Goal: Task Accomplishment & Management: Complete application form

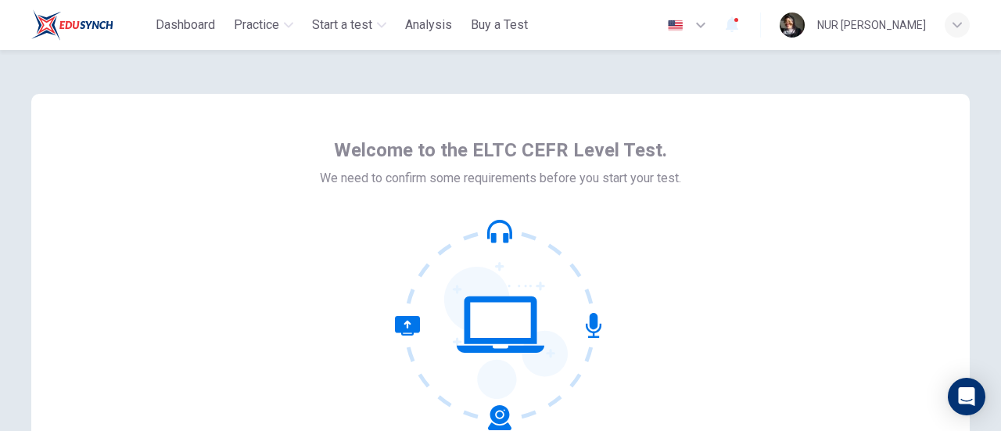
scroll to position [220, 0]
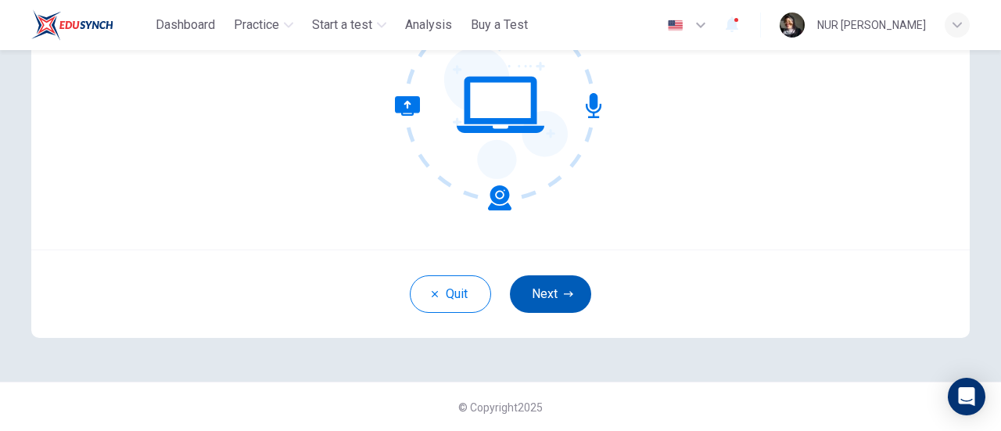
click at [535, 286] on button "Next" at bounding box center [550, 294] width 81 height 38
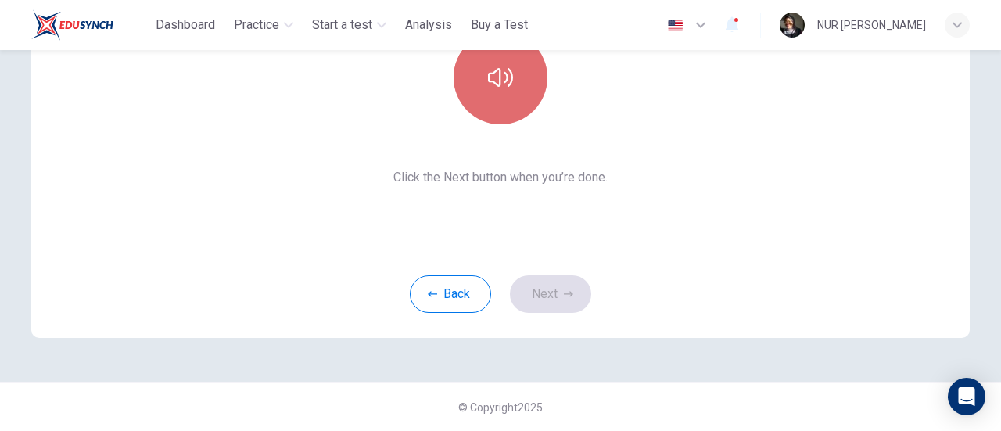
click at [468, 68] on button "button" at bounding box center [501, 78] width 94 height 94
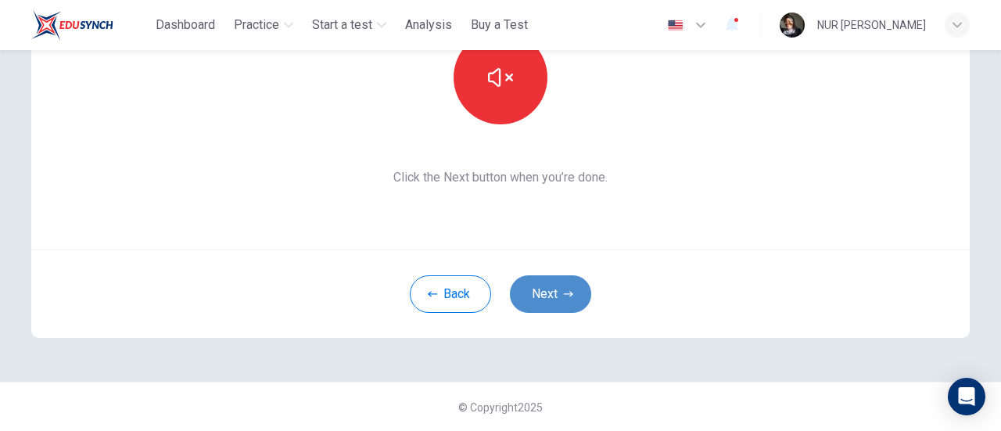
click at [551, 287] on button "Next" at bounding box center [550, 294] width 81 height 38
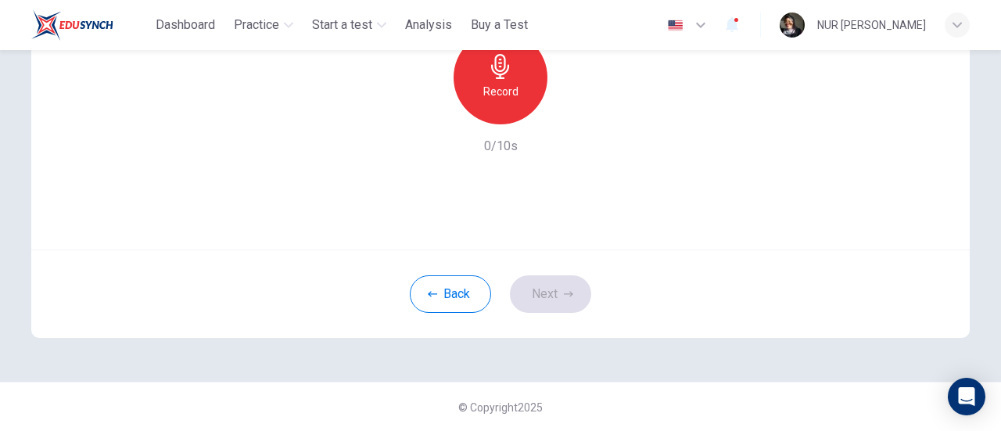
scroll to position [142, 0]
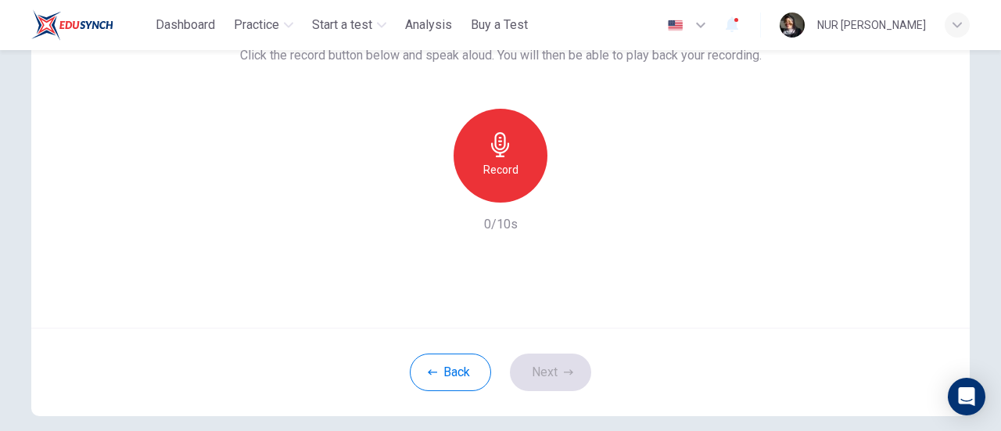
click at [503, 184] on div "Record" at bounding box center [501, 156] width 94 height 94
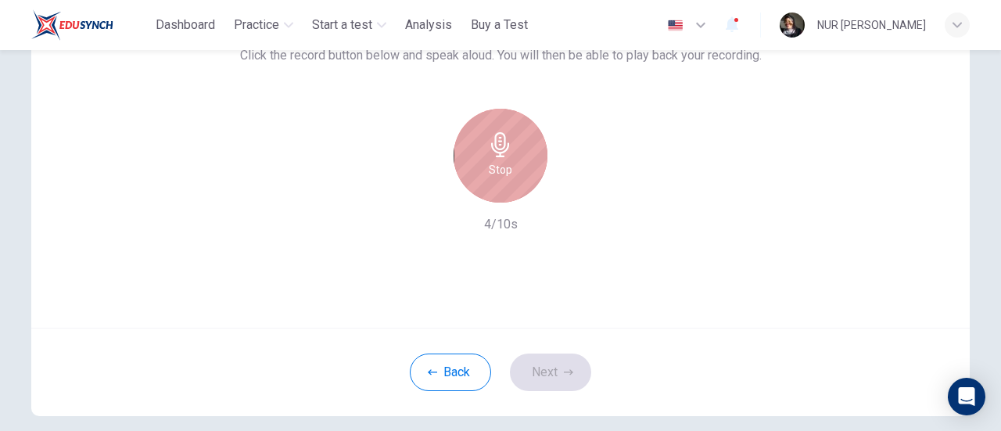
click at [507, 149] on icon "button" at bounding box center [500, 144] width 25 height 25
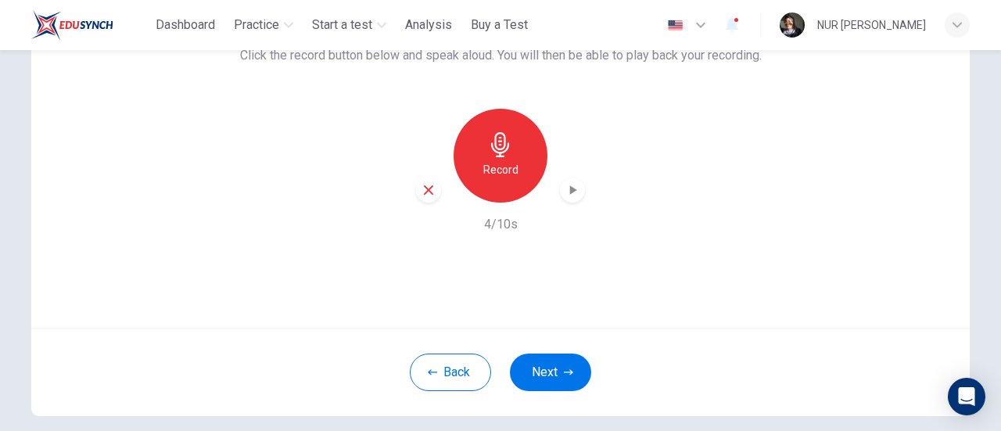
click at [515, 147] on div "Record" at bounding box center [501, 156] width 94 height 94
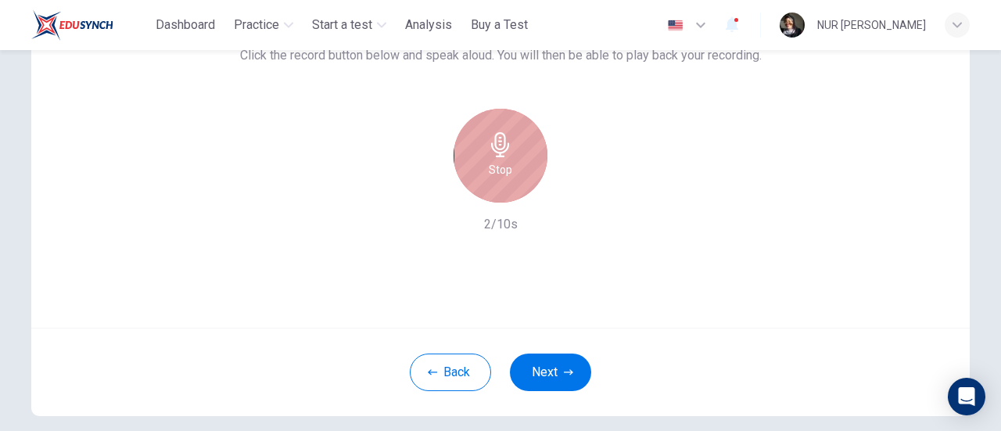
click at [512, 183] on div "Stop" at bounding box center [501, 156] width 94 height 94
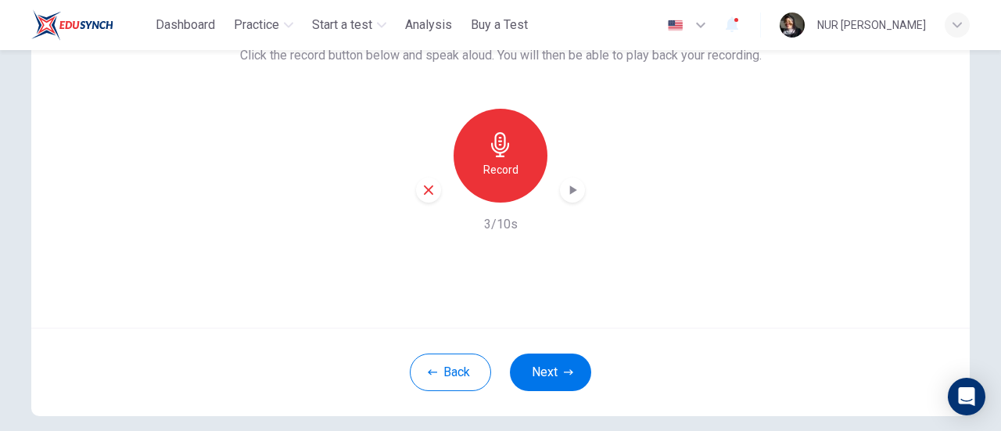
click at [577, 189] on div "button" at bounding box center [572, 190] width 25 height 25
click at [435, 193] on div "button" at bounding box center [428, 190] width 25 height 25
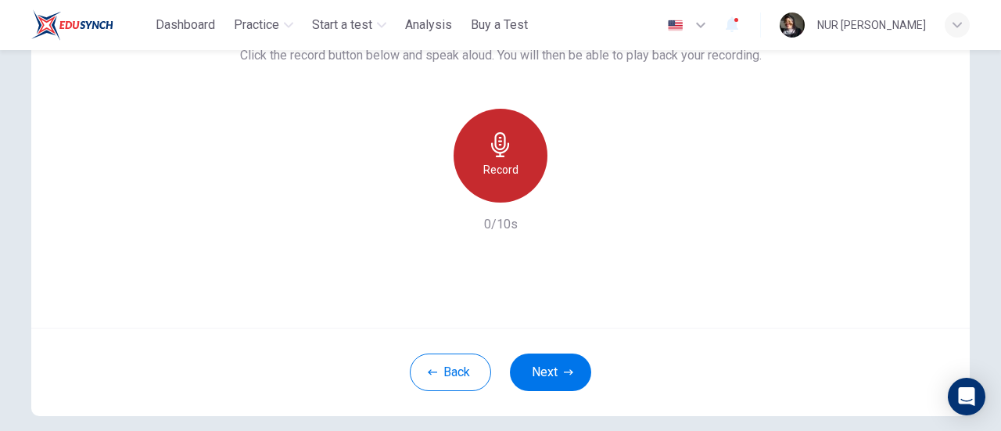
click at [496, 189] on div "Record" at bounding box center [501, 156] width 94 height 94
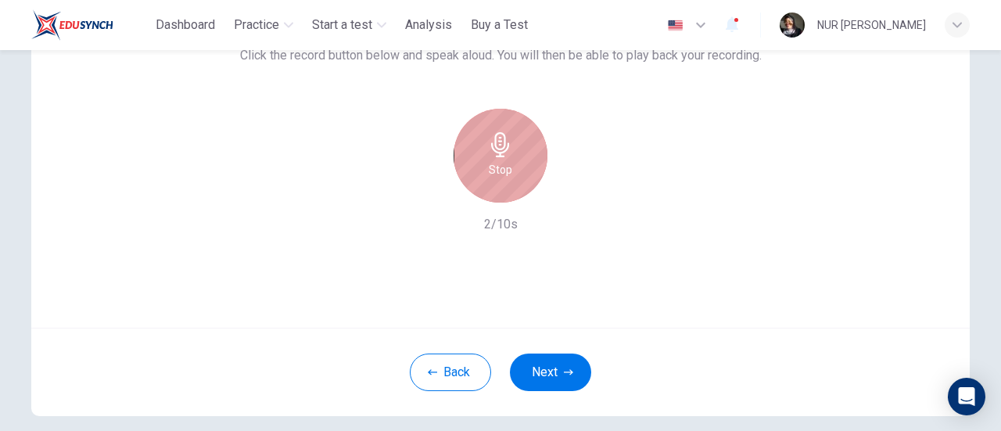
click at [509, 178] on div "Stop" at bounding box center [501, 156] width 94 height 94
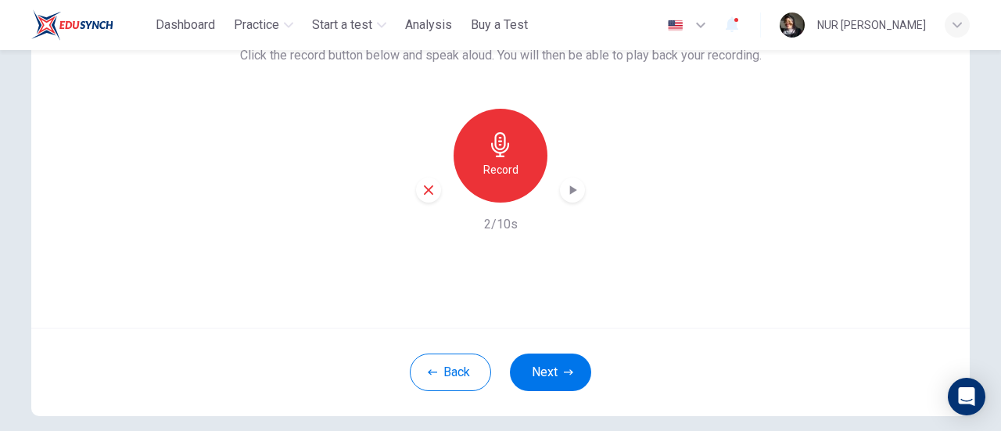
click at [565, 189] on icon "button" at bounding box center [573, 190] width 16 height 16
click at [564, 375] on icon "button" at bounding box center [568, 372] width 9 height 9
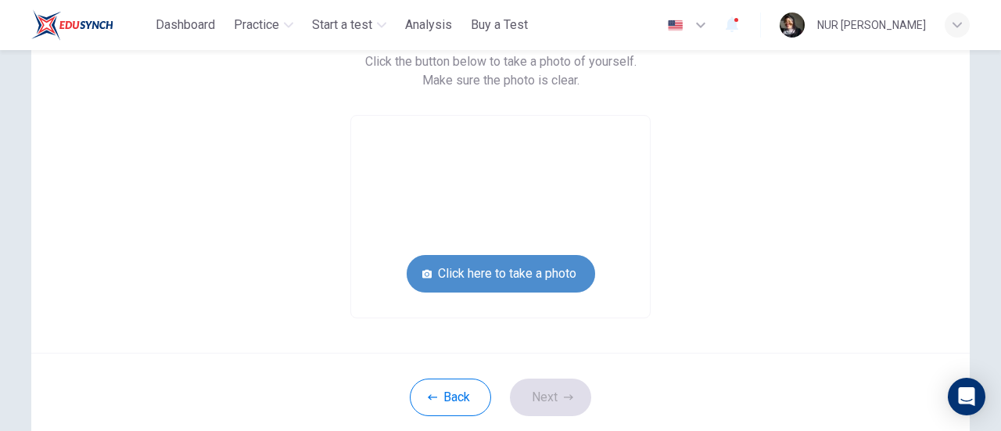
click at [526, 278] on button "Click here to take a photo" at bounding box center [501, 274] width 189 height 38
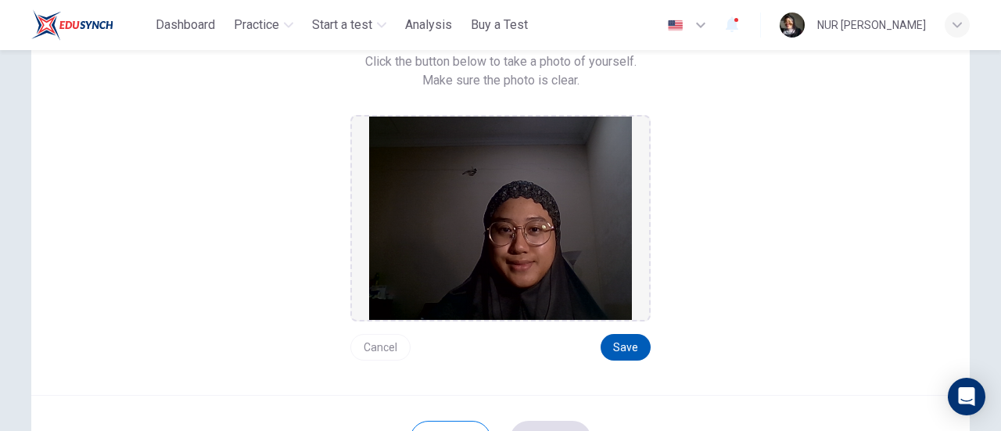
click at [612, 343] on button "Save" at bounding box center [626, 347] width 50 height 27
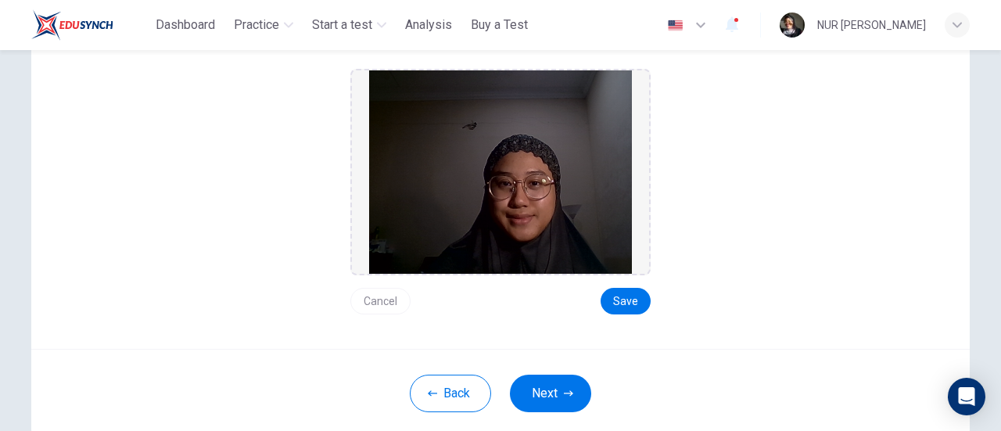
scroll to position [220, 0]
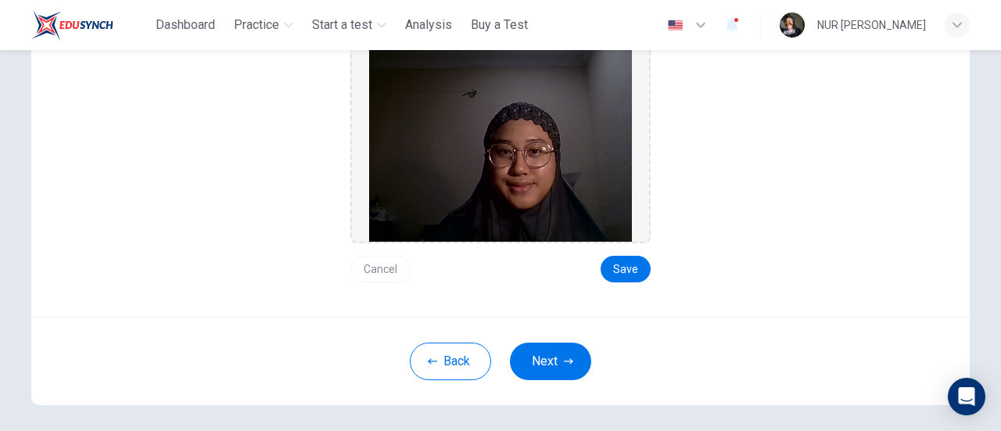
click at [574, 355] on button "Next" at bounding box center [550, 362] width 81 height 38
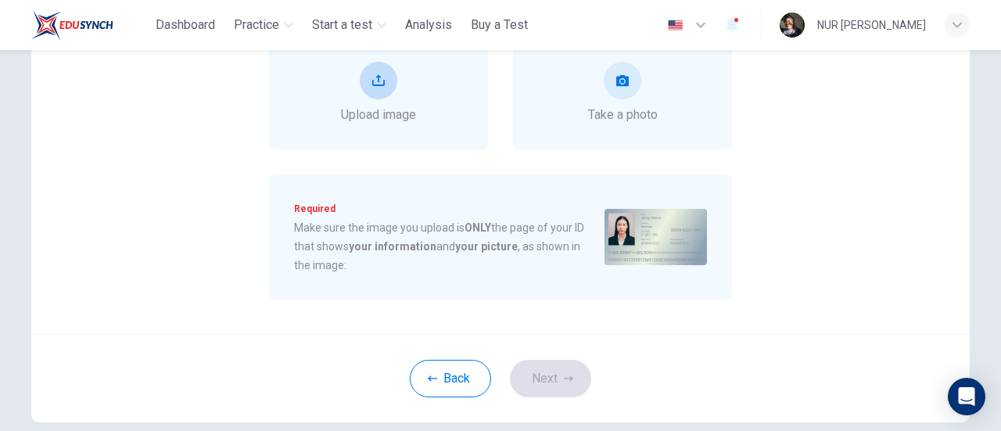
click at [401, 107] on span "Upload image" at bounding box center [378, 115] width 75 height 19
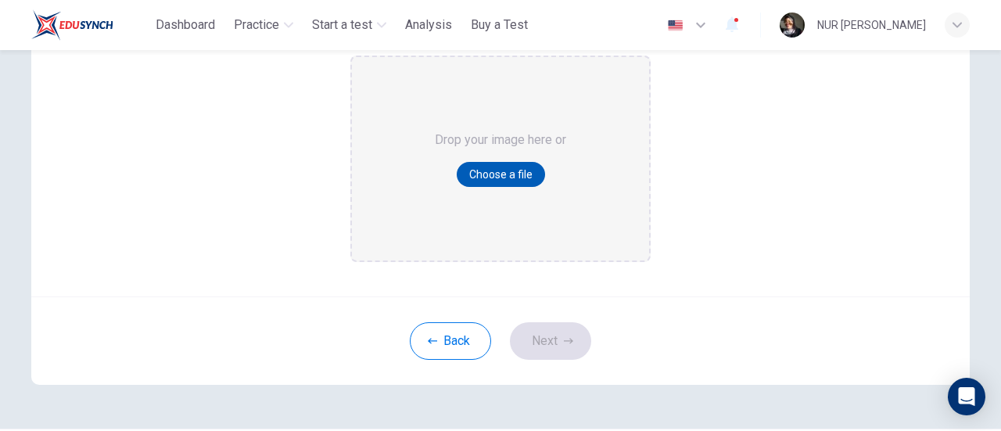
click at [496, 182] on button "Choose a file" at bounding box center [501, 174] width 88 height 25
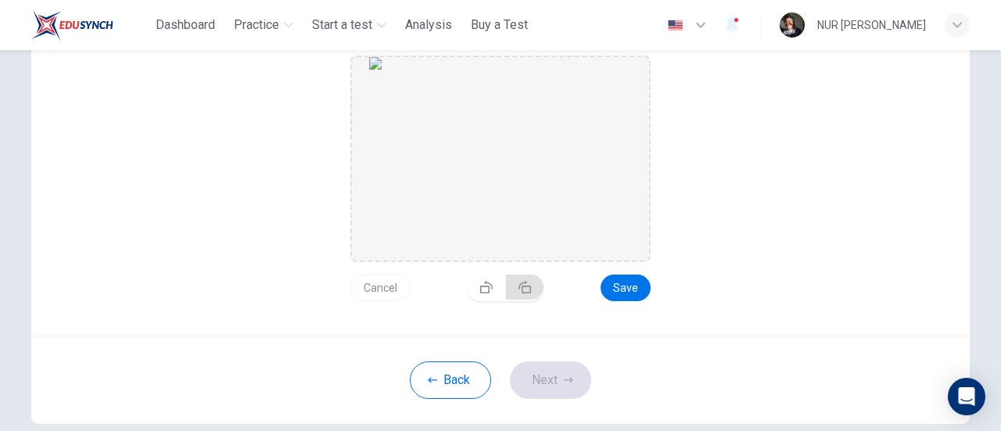
click at [513, 289] on button "button" at bounding box center [525, 287] width 38 height 25
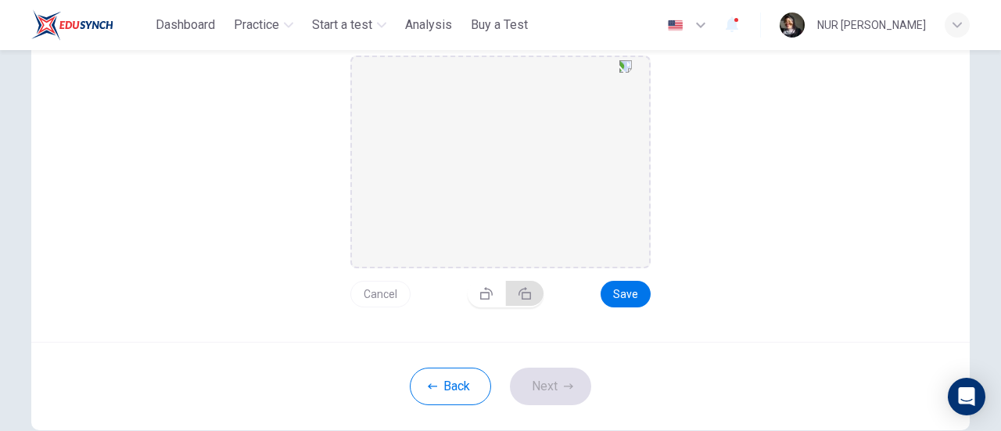
click at [513, 288] on button "button" at bounding box center [525, 293] width 38 height 25
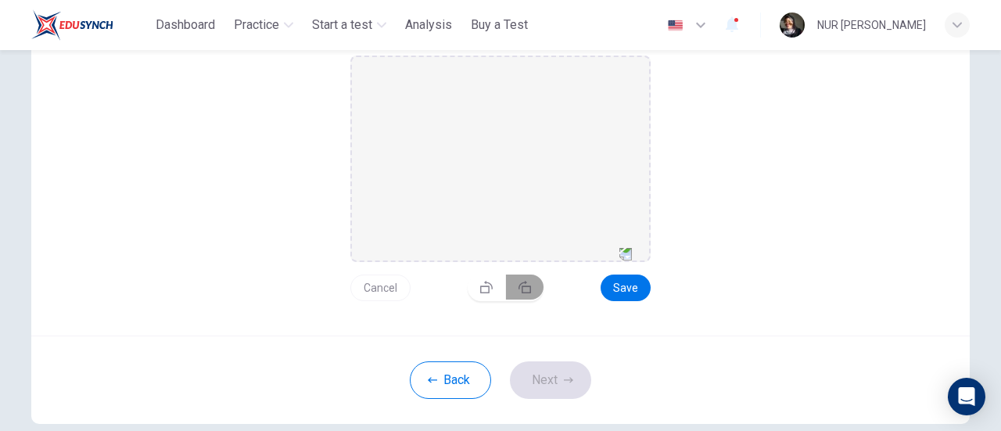
click at [513, 286] on button "button" at bounding box center [525, 287] width 38 height 25
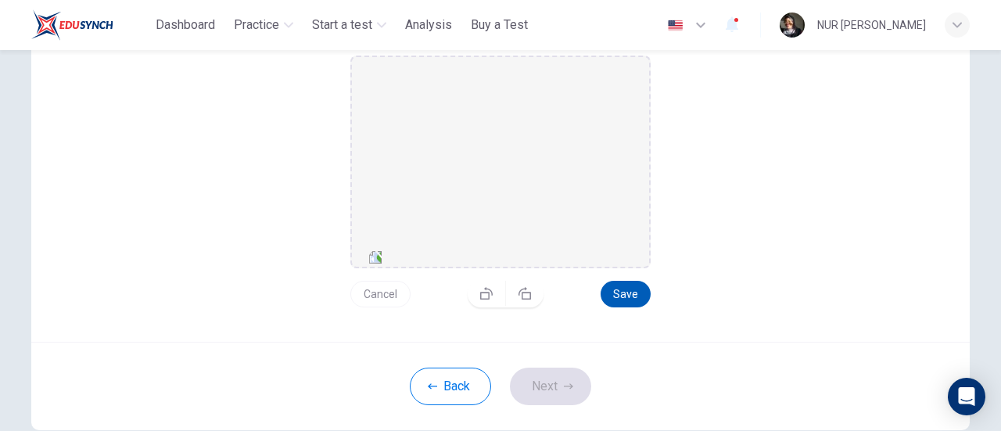
click at [632, 287] on button "Save" at bounding box center [626, 294] width 50 height 27
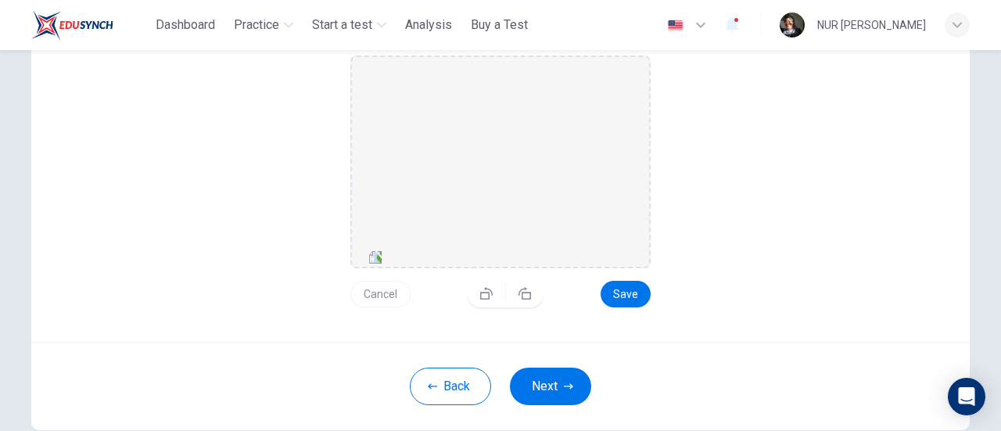
click at [578, 375] on button "Next" at bounding box center [550, 387] width 81 height 38
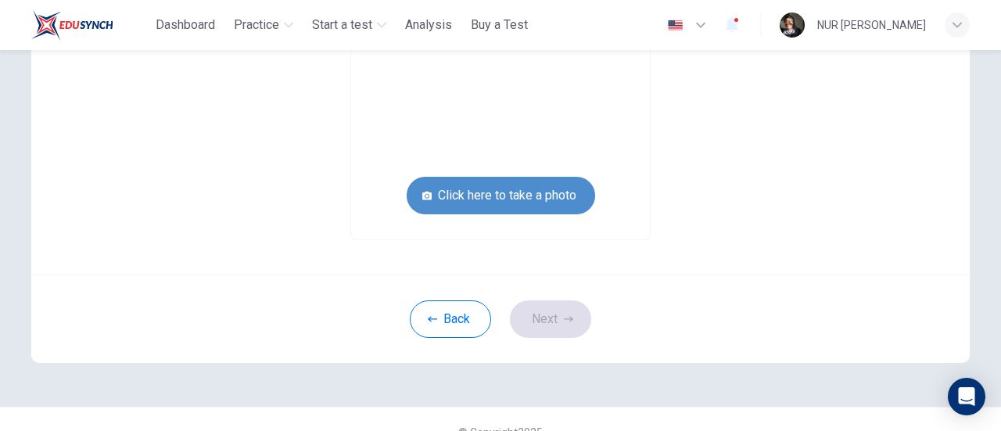
click at [543, 187] on button "Click here to take a photo" at bounding box center [501, 196] width 189 height 38
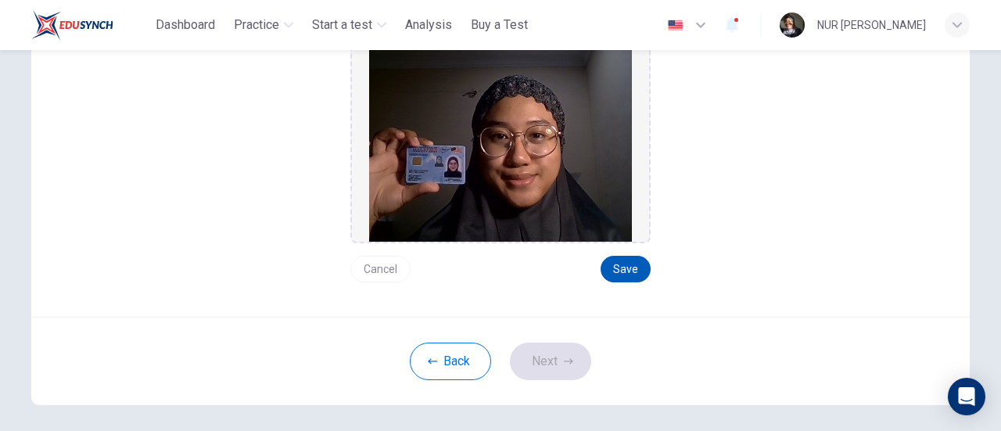
click at [643, 268] on button "Save" at bounding box center [626, 269] width 50 height 27
click at [552, 361] on button "Next" at bounding box center [550, 362] width 81 height 38
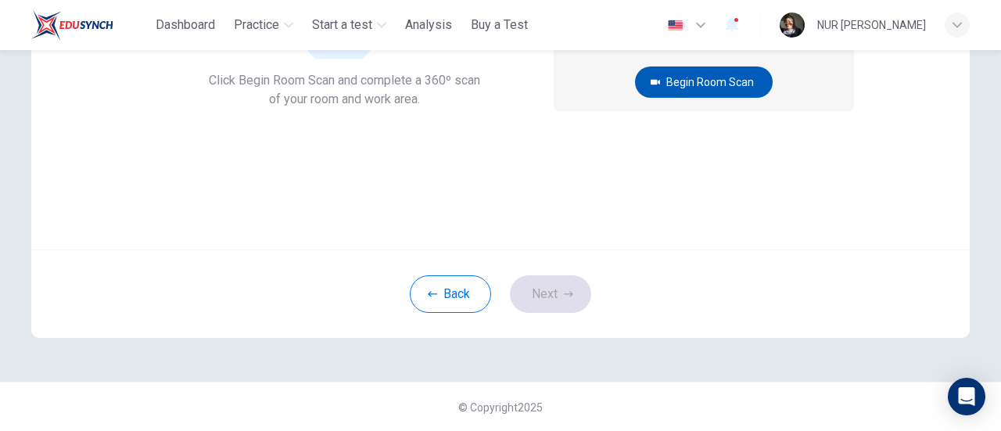
scroll to position [63, 0]
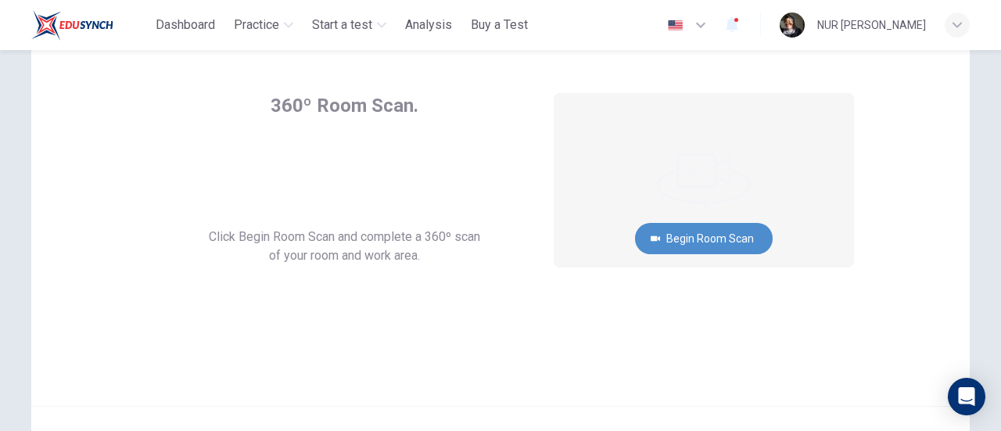
click at [731, 239] on button "Begin Room Scan" at bounding box center [704, 238] width 138 height 31
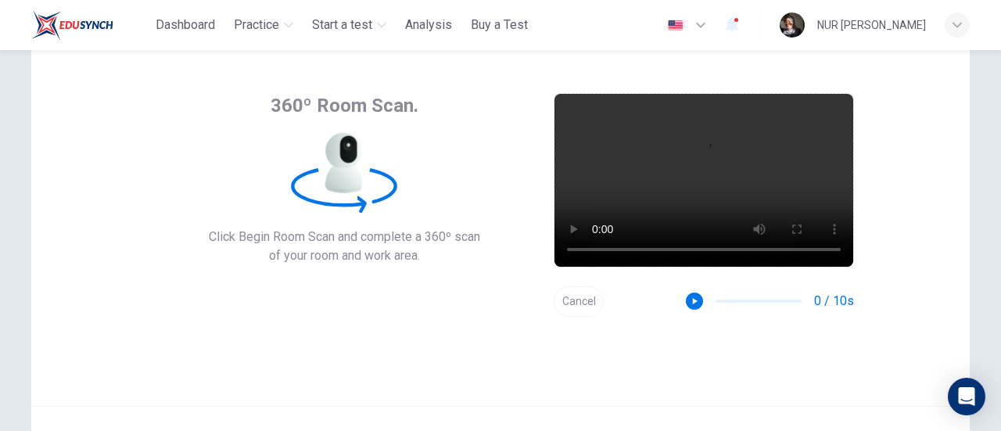
scroll to position [220, 0]
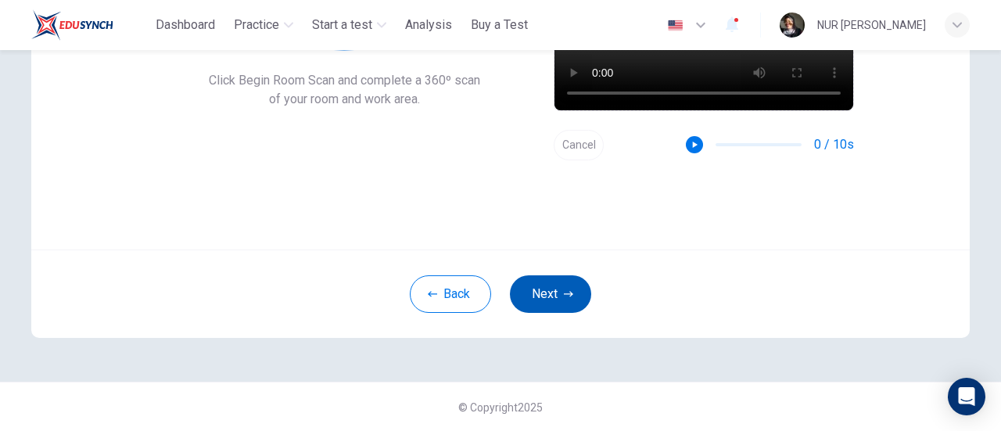
click at [537, 291] on button "Next" at bounding box center [550, 294] width 81 height 38
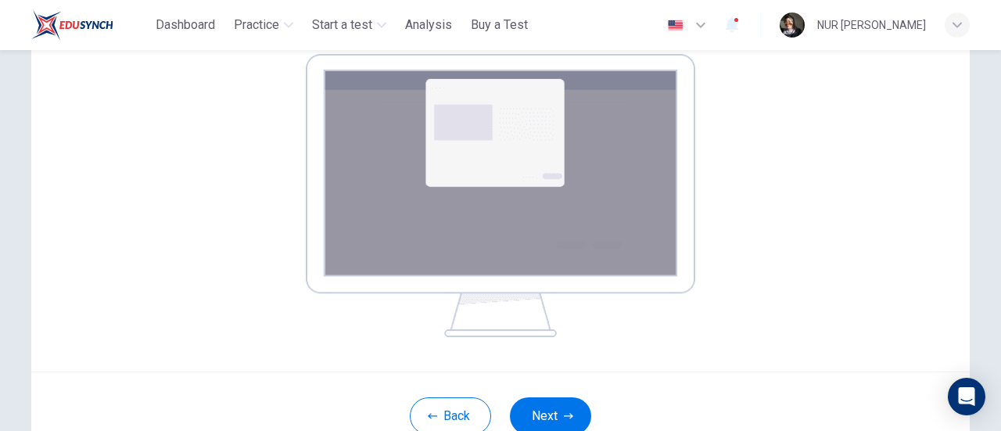
scroll to position [376, 0]
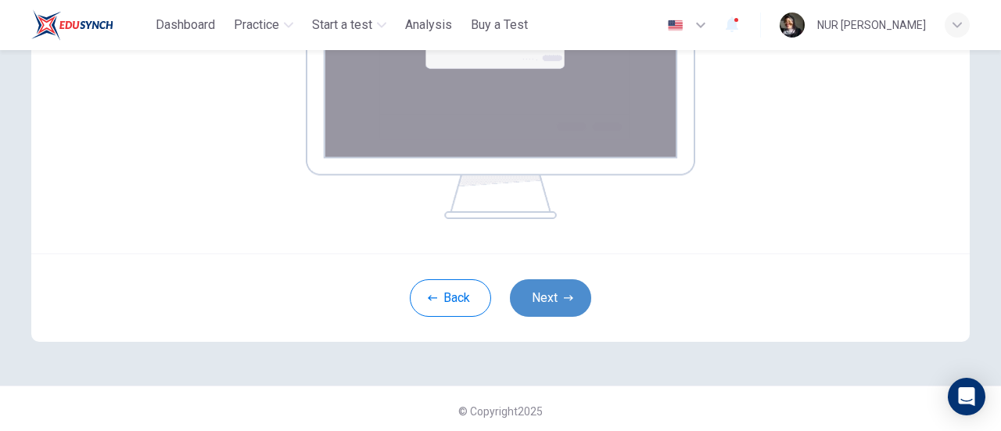
click at [550, 290] on button "Next" at bounding box center [550, 298] width 81 height 38
click at [551, 304] on button "Next" at bounding box center [550, 298] width 81 height 38
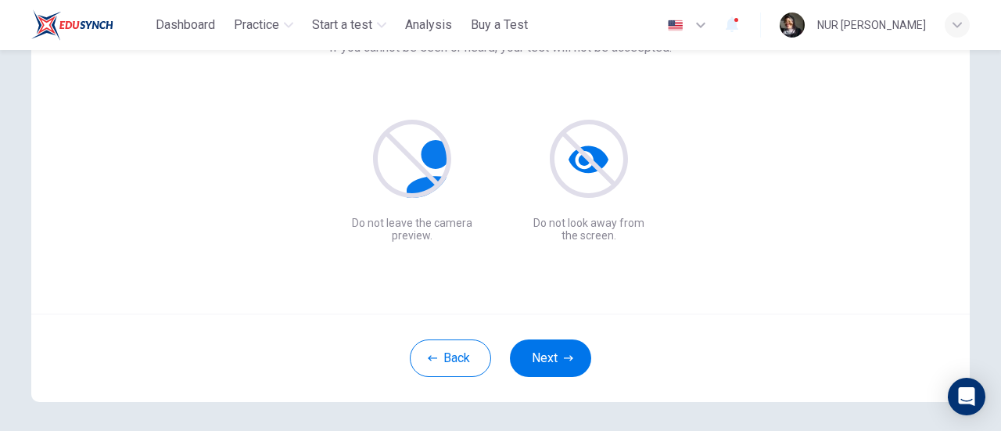
scroll to position [142, 0]
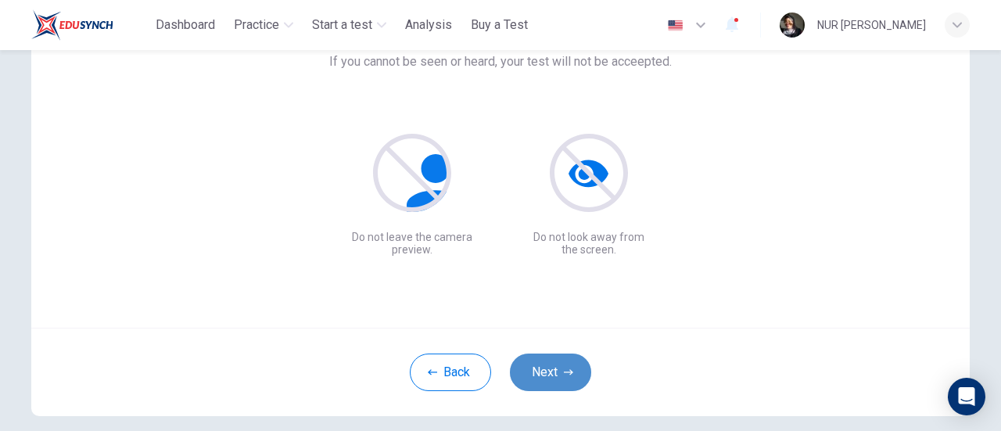
click at [552, 369] on button "Next" at bounding box center [550, 373] width 81 height 38
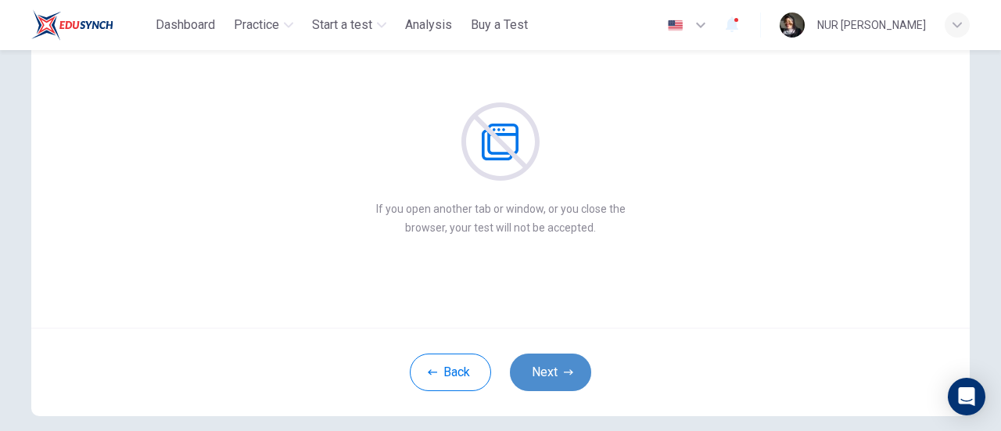
click at [574, 362] on button "Next" at bounding box center [550, 373] width 81 height 38
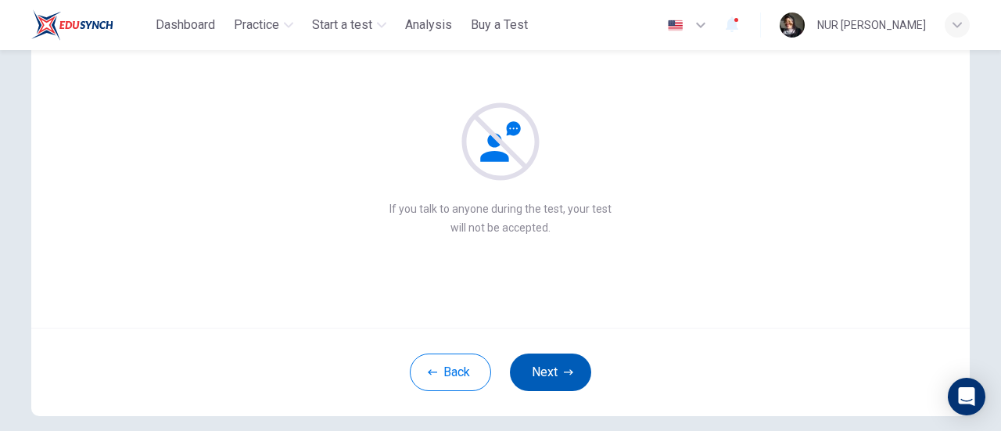
click at [540, 356] on button "Next" at bounding box center [550, 373] width 81 height 38
click at [565, 359] on button "Next" at bounding box center [550, 373] width 81 height 38
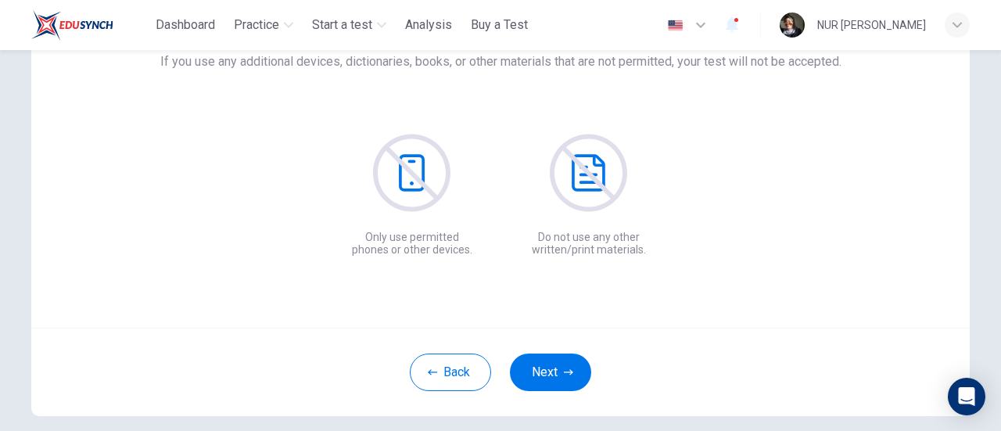
click at [570, 361] on button "Next" at bounding box center [550, 373] width 81 height 38
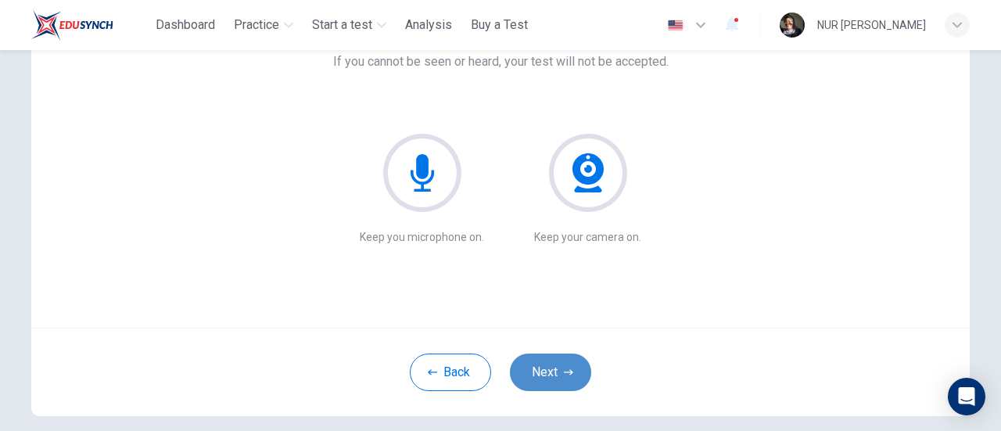
click at [538, 377] on button "Next" at bounding box center [550, 373] width 81 height 38
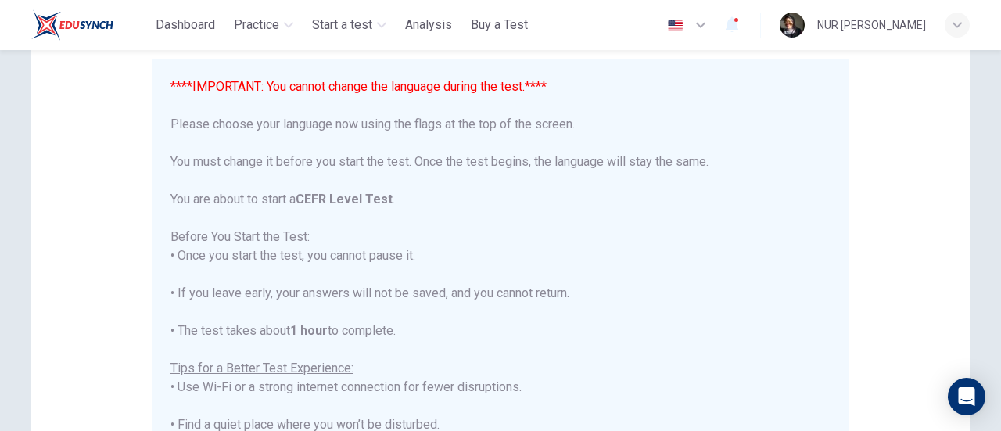
scroll to position [149, 0]
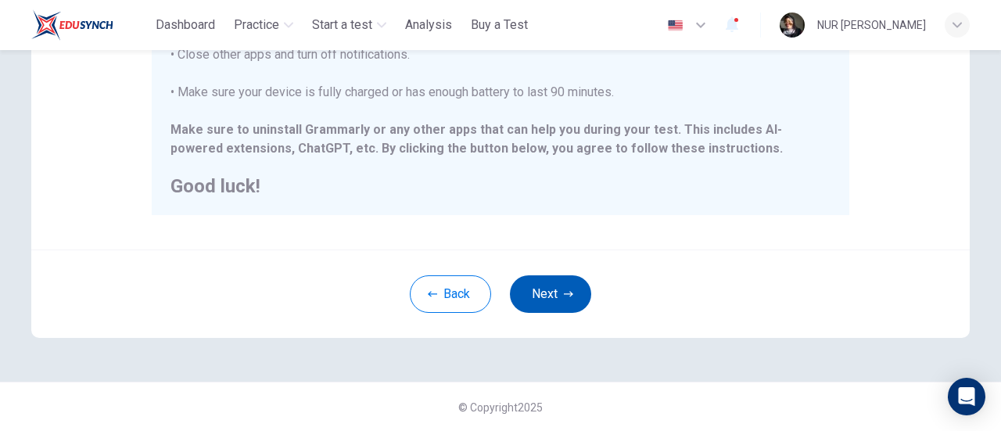
click at [570, 284] on button "Next" at bounding box center [550, 294] width 81 height 38
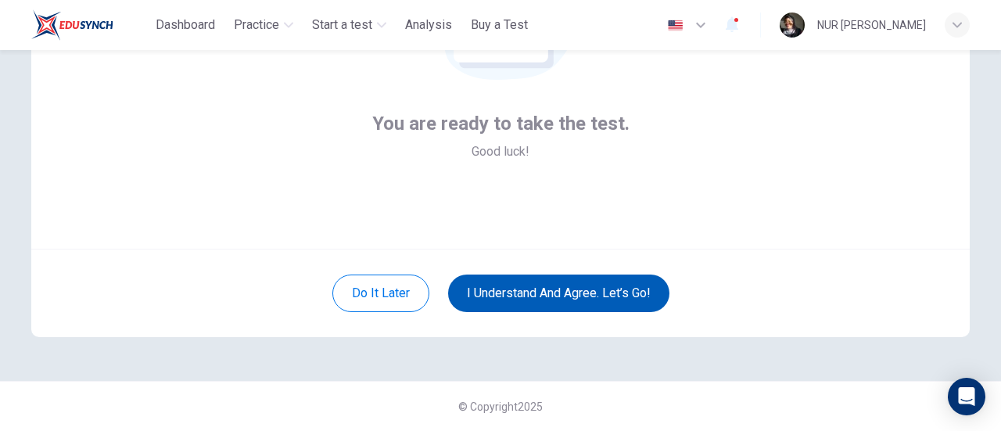
scroll to position [220, 0]
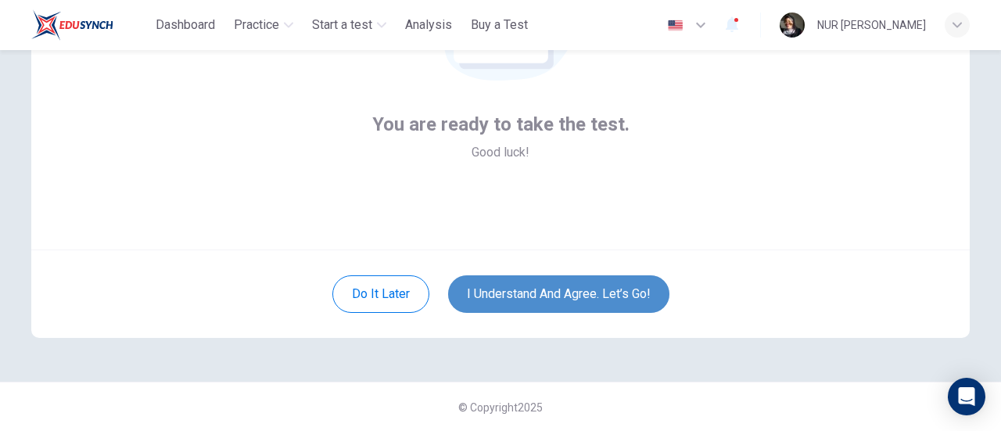
click at [570, 284] on button "I understand and agree. Let’s go!" at bounding box center [558, 294] width 221 height 38
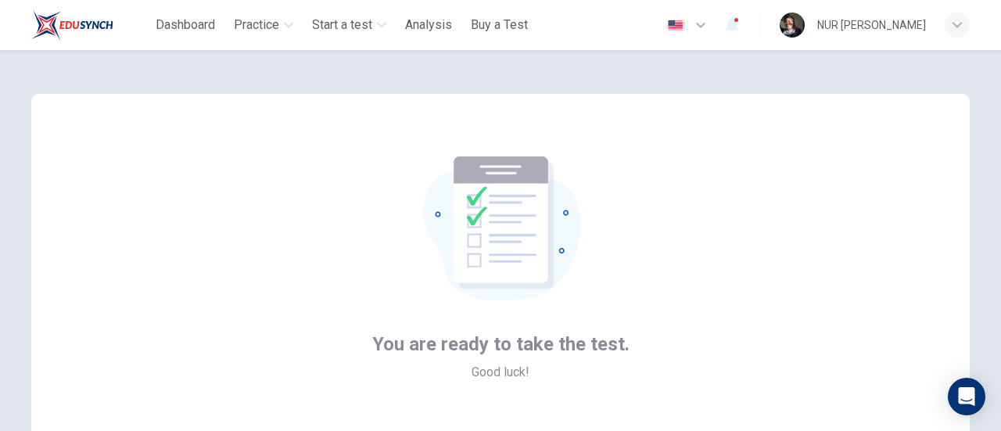
scroll to position [188, 0]
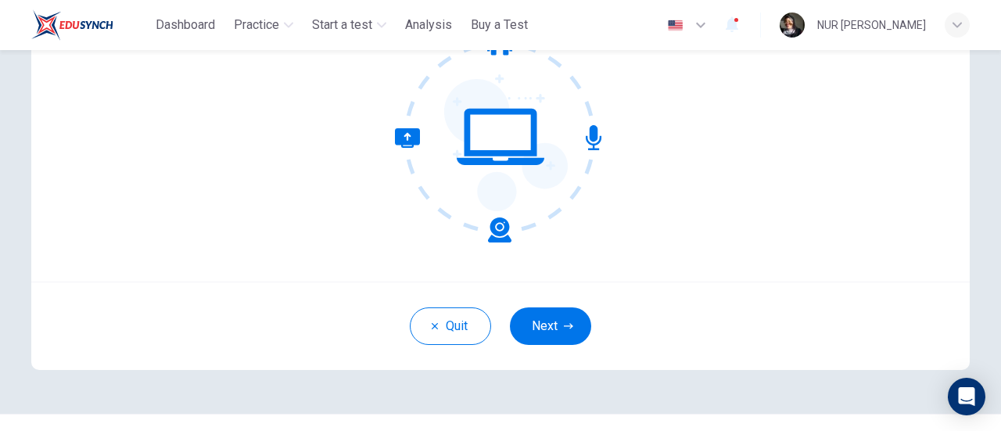
scroll to position [220, 0]
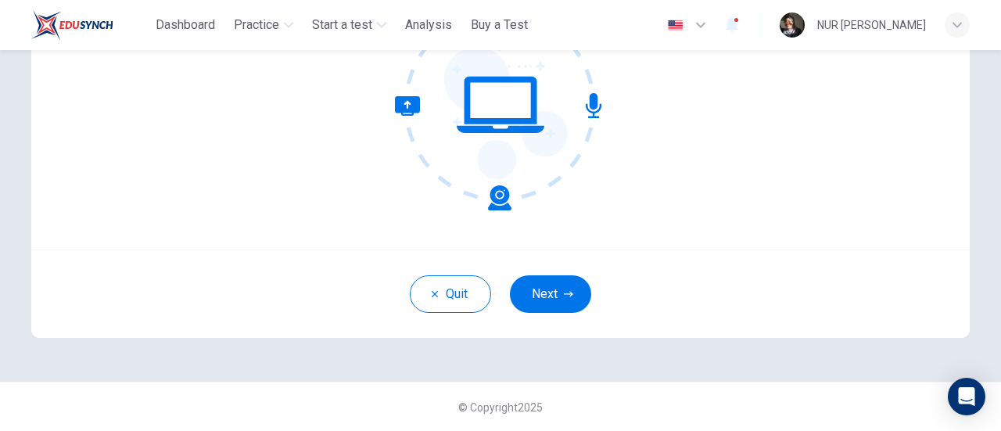
click at [523, 293] on button "Next" at bounding box center [550, 294] width 81 height 38
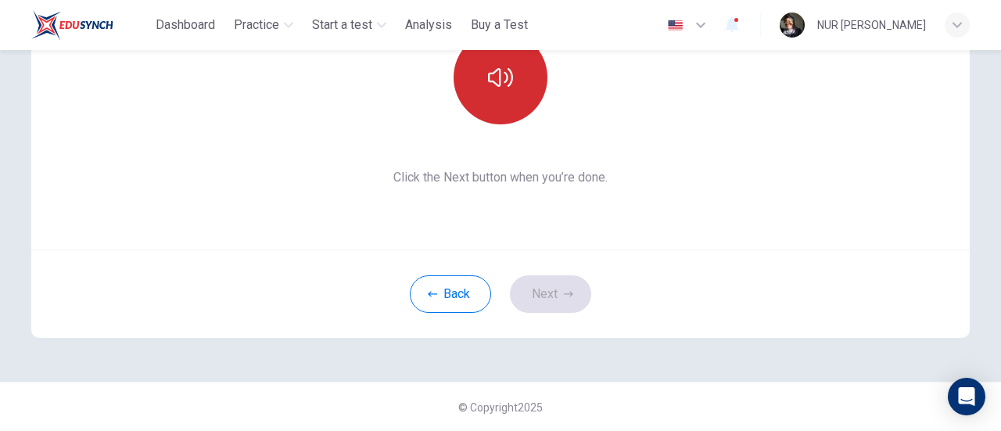
click at [500, 81] on icon "button" at bounding box center [500, 77] width 25 height 25
click at [526, 67] on button "button" at bounding box center [501, 78] width 94 height 94
click at [526, 90] on button "button" at bounding box center [501, 78] width 94 height 94
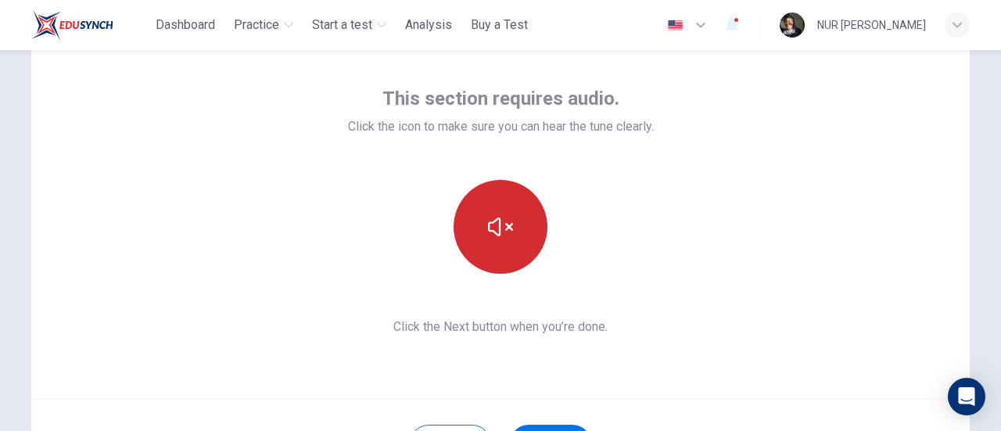
scroll to position [63, 0]
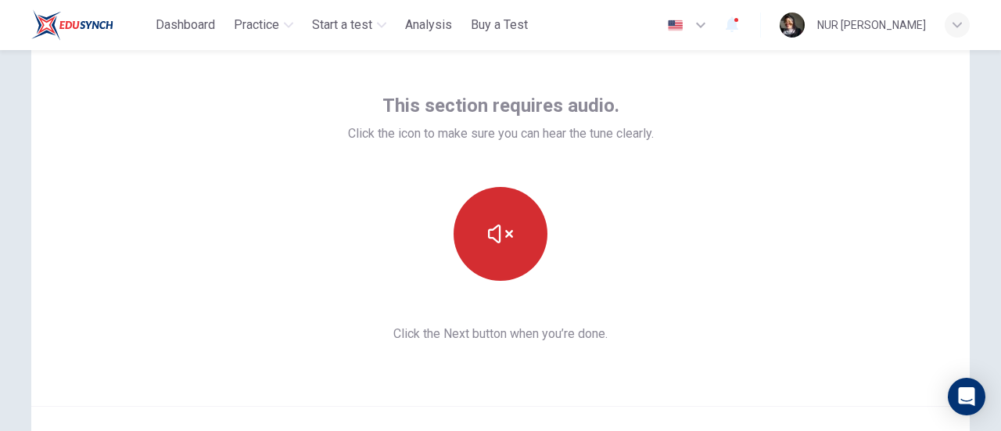
click at [499, 234] on icon "button" at bounding box center [500, 233] width 25 height 25
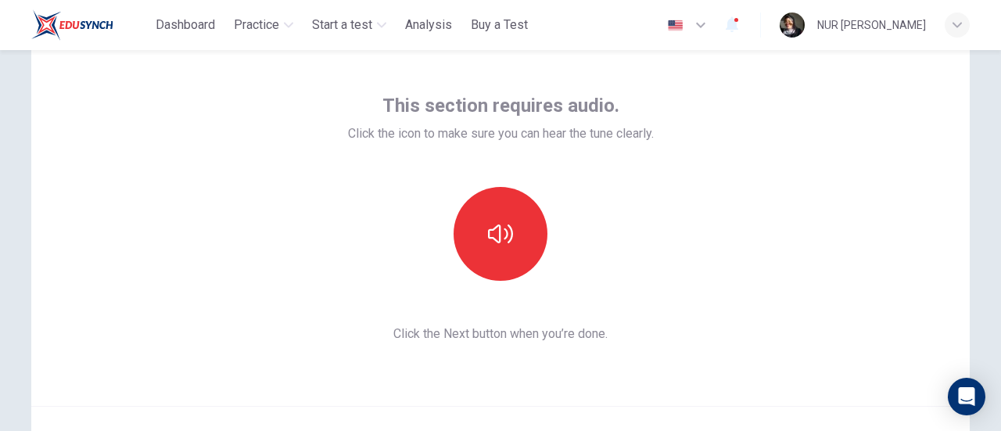
drag, startPoint x: 670, startPoint y: 311, endPoint x: 669, endPoint y: 324, distance: 13.3
click at [670, 311] on div "This section requires audio. Click the icon to make sure you can hear the tune …" at bounding box center [500, 219] width 939 height 376
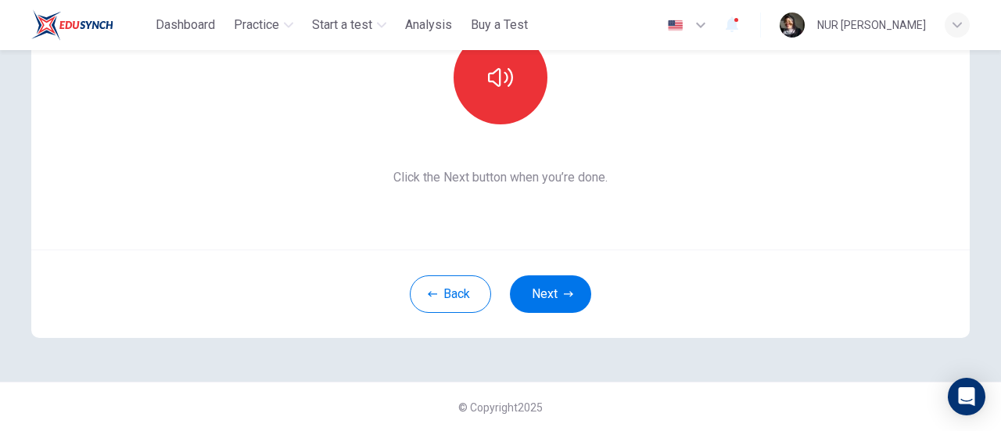
click at [548, 293] on button "Next" at bounding box center [550, 294] width 81 height 38
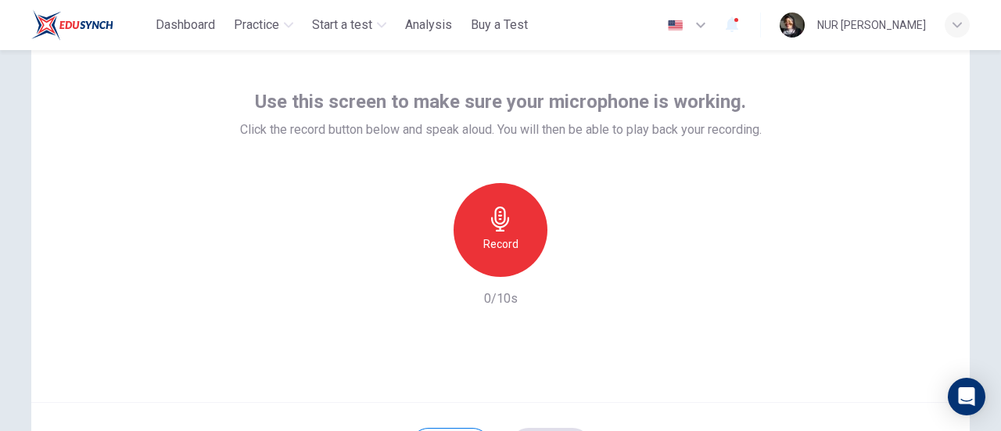
scroll to position [63, 0]
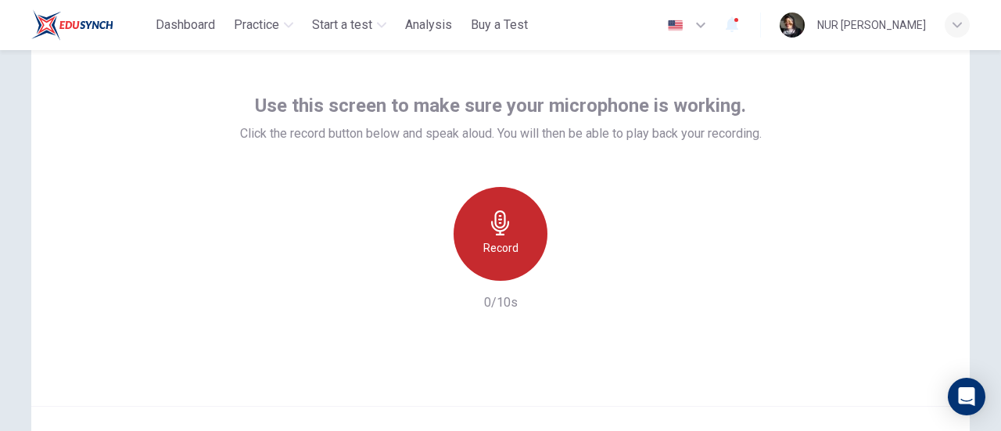
click at [513, 249] on h6 "Record" at bounding box center [500, 248] width 35 height 19
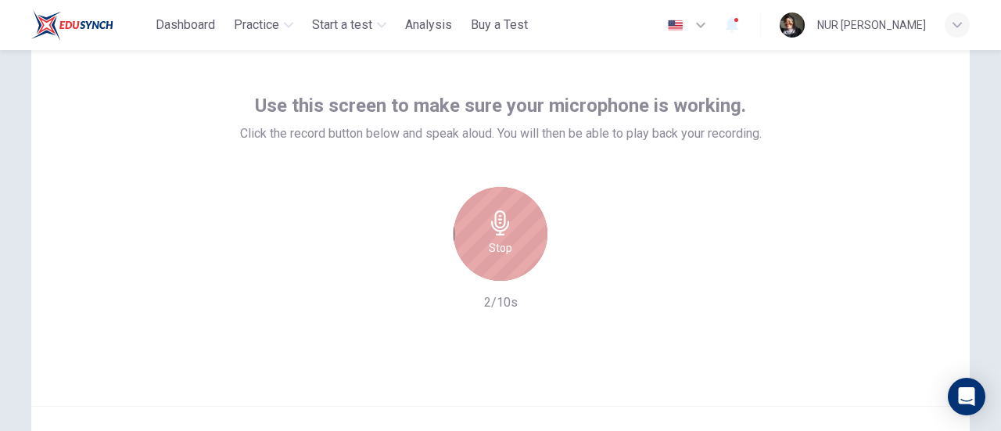
drag, startPoint x: 513, startPoint y: 249, endPoint x: 528, endPoint y: 282, distance: 36.8
click at [513, 250] on div "Stop" at bounding box center [501, 234] width 94 height 94
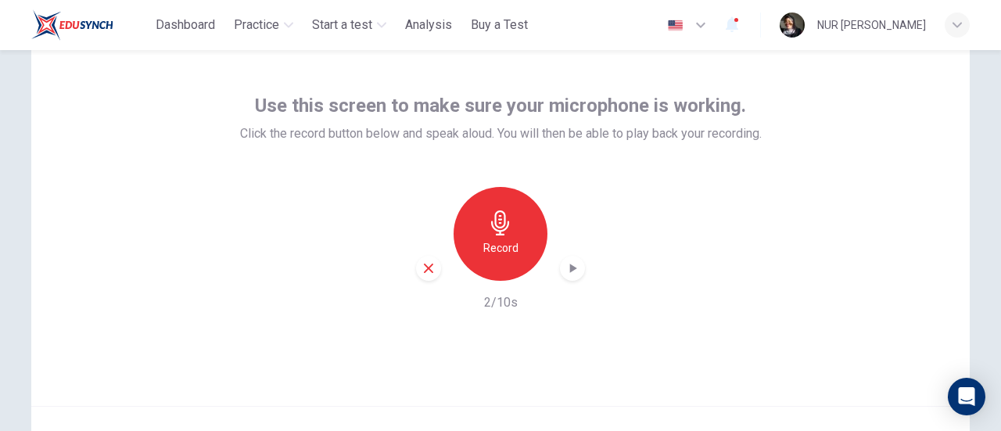
scroll to position [220, 0]
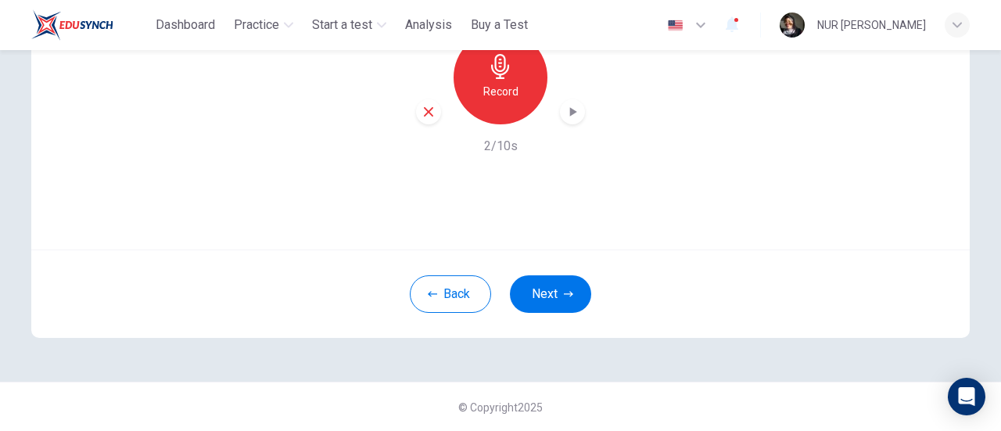
click at [565, 113] on icon "button" at bounding box center [573, 112] width 16 height 16
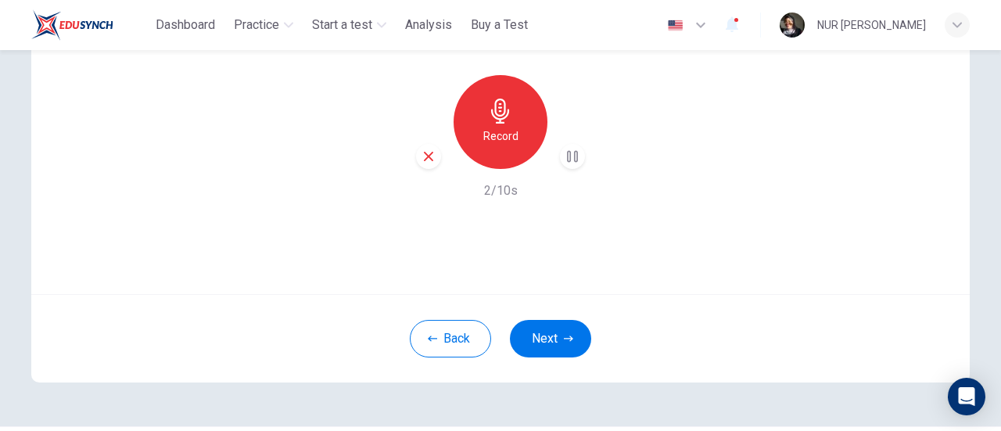
scroll to position [142, 0]
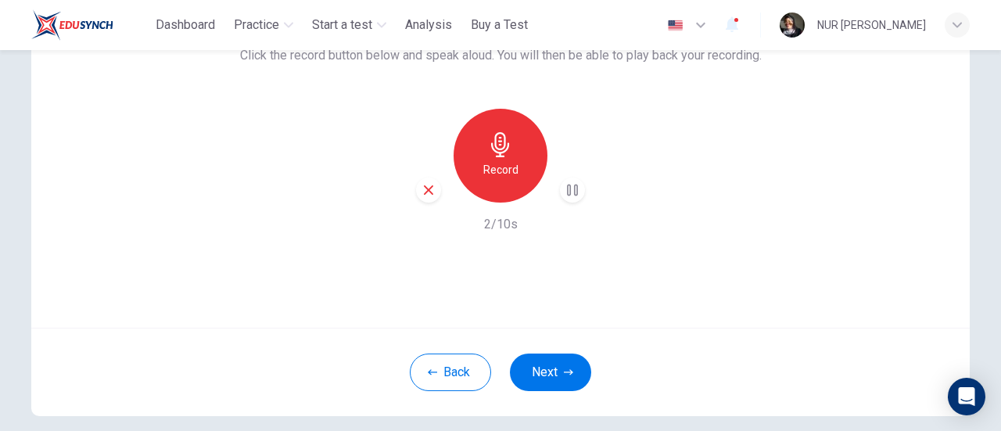
click at [426, 188] on icon "button" at bounding box center [428, 189] width 9 height 9
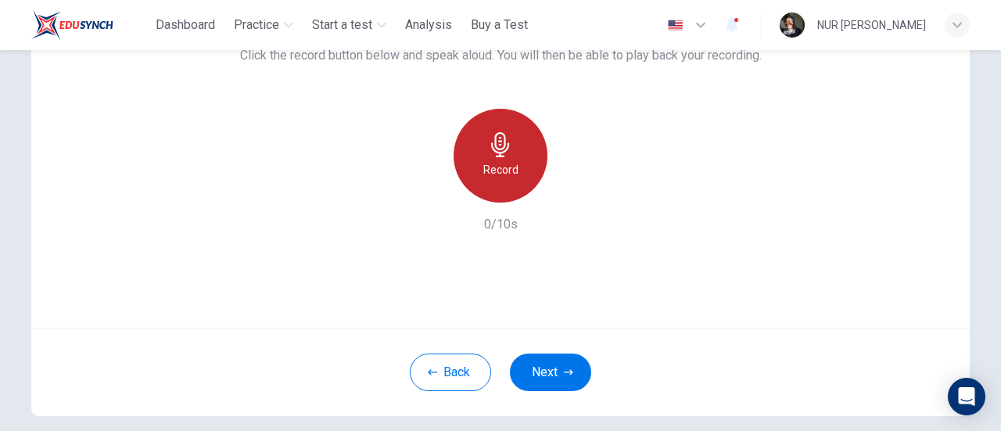
click at [515, 156] on div "Record" at bounding box center [501, 156] width 94 height 94
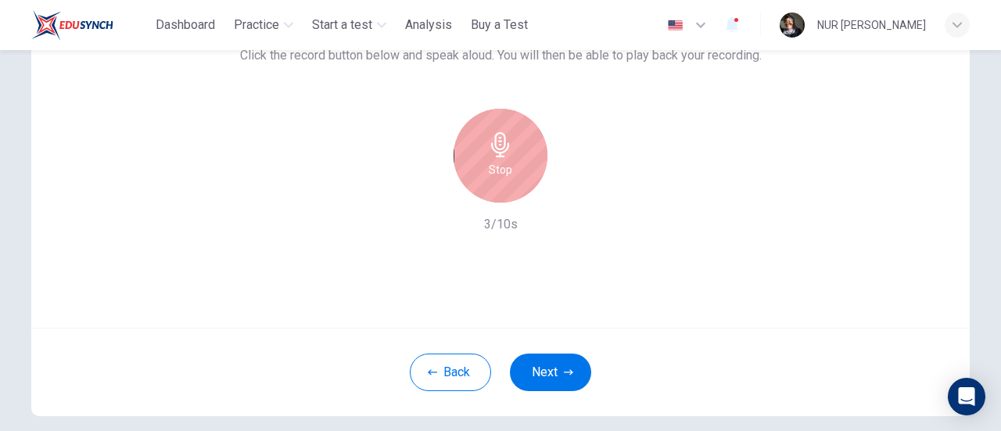
drag, startPoint x: 509, startPoint y: 168, endPoint x: 498, endPoint y: 173, distance: 11.9
click at [509, 175] on div "Stop" at bounding box center [501, 156] width 94 height 94
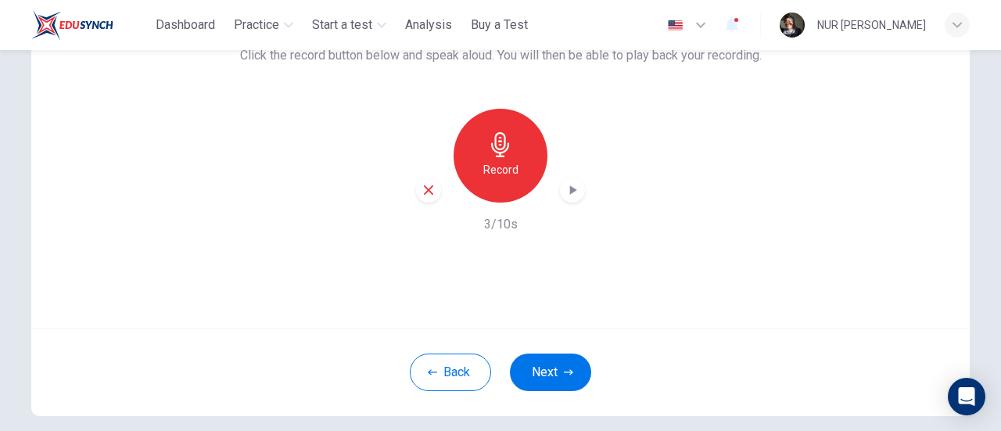
click at [565, 183] on icon "button" at bounding box center [573, 190] width 16 height 16
click at [432, 191] on div "button" at bounding box center [428, 190] width 25 height 25
click at [498, 146] on icon "button" at bounding box center [500, 144] width 25 height 25
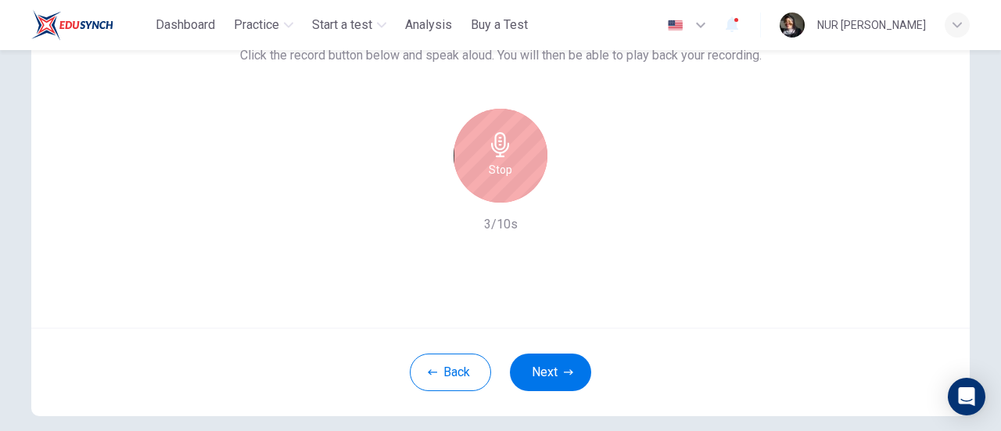
click at [499, 149] on icon "button" at bounding box center [500, 144] width 25 height 25
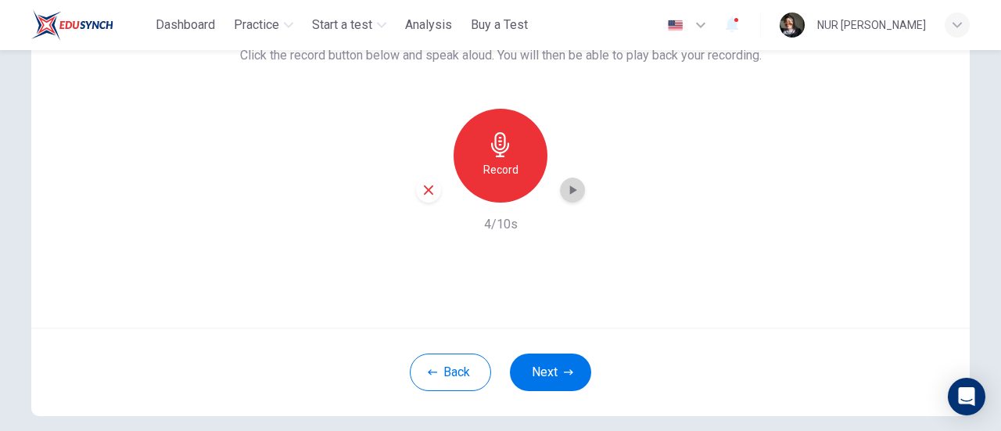
click at [568, 184] on icon "button" at bounding box center [573, 190] width 16 height 16
click at [541, 372] on button "Next" at bounding box center [550, 373] width 81 height 38
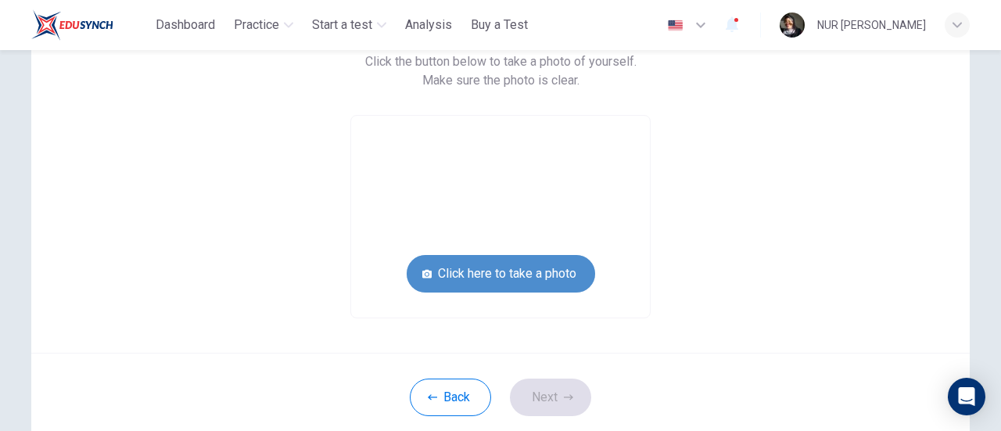
click at [542, 281] on button "Click here to take a photo" at bounding box center [501, 274] width 189 height 38
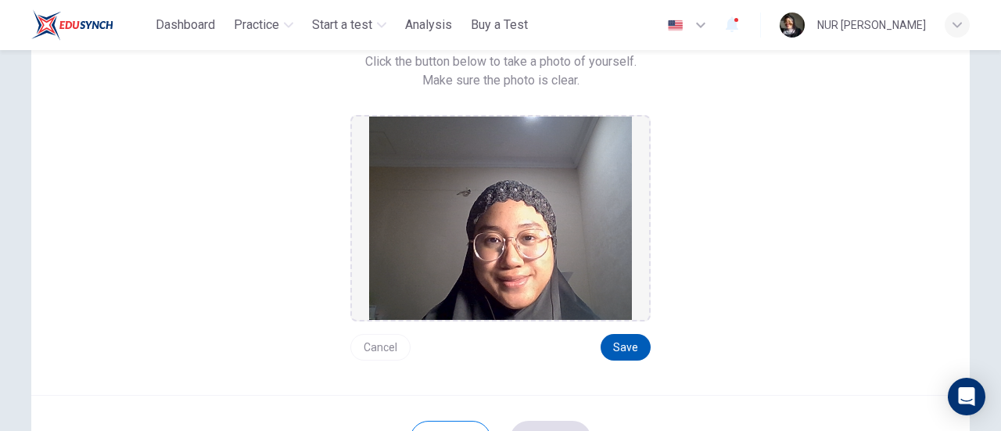
click at [617, 334] on button "Save" at bounding box center [626, 347] width 50 height 27
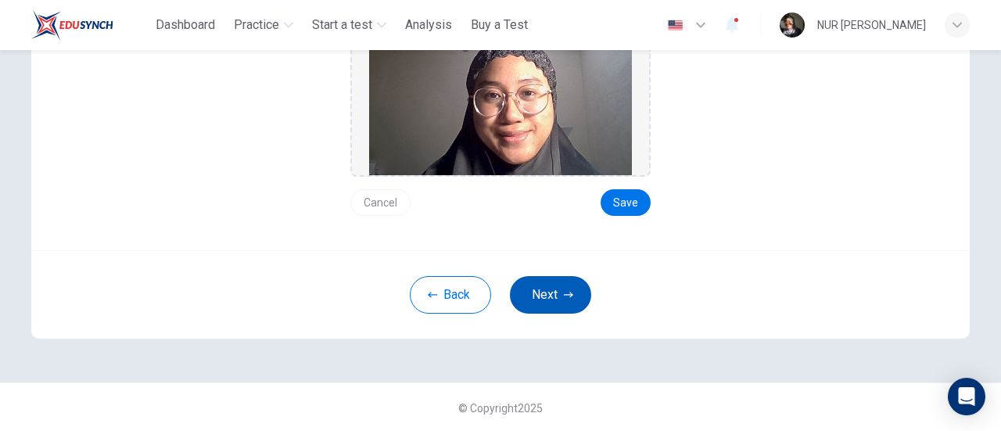
click at [575, 309] on button "Next" at bounding box center [550, 295] width 81 height 38
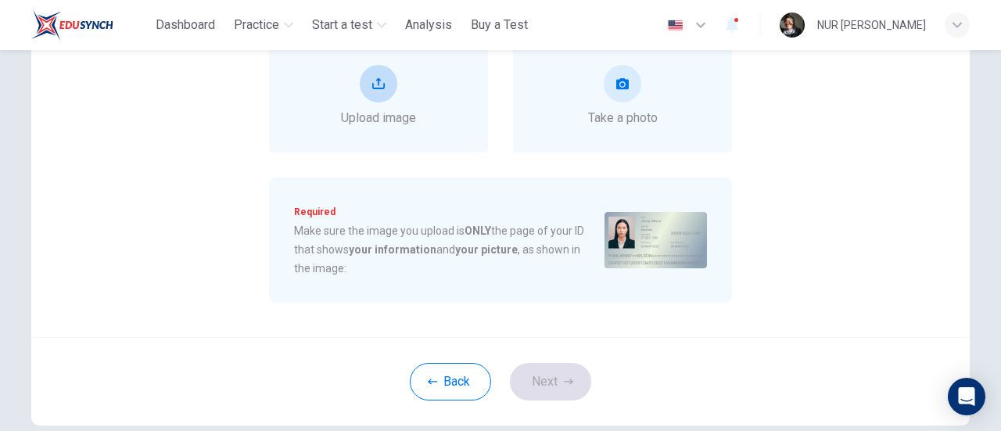
scroll to position [130, 0]
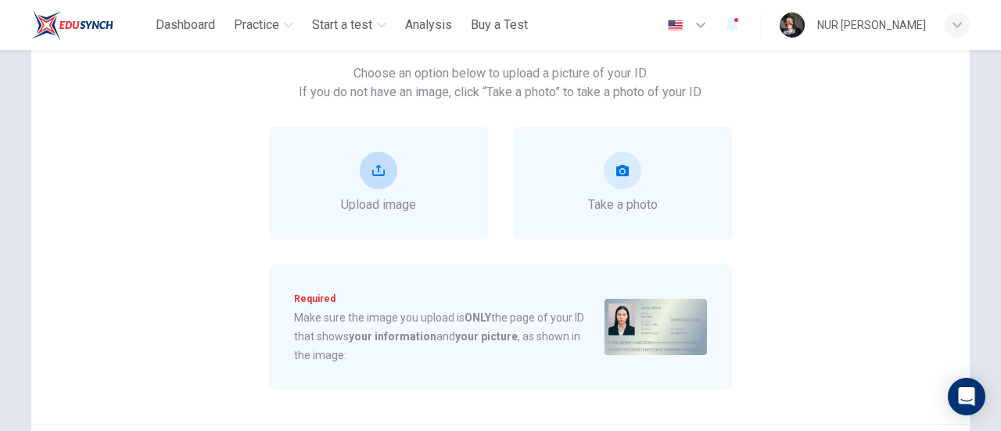
click at [385, 167] on button "upload" at bounding box center [379, 171] width 38 height 38
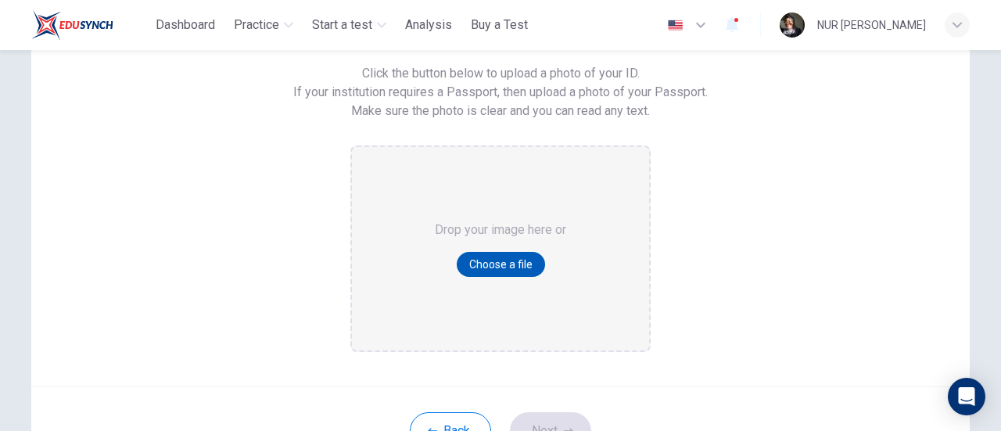
click at [516, 253] on button "Choose a file" at bounding box center [501, 264] width 88 height 25
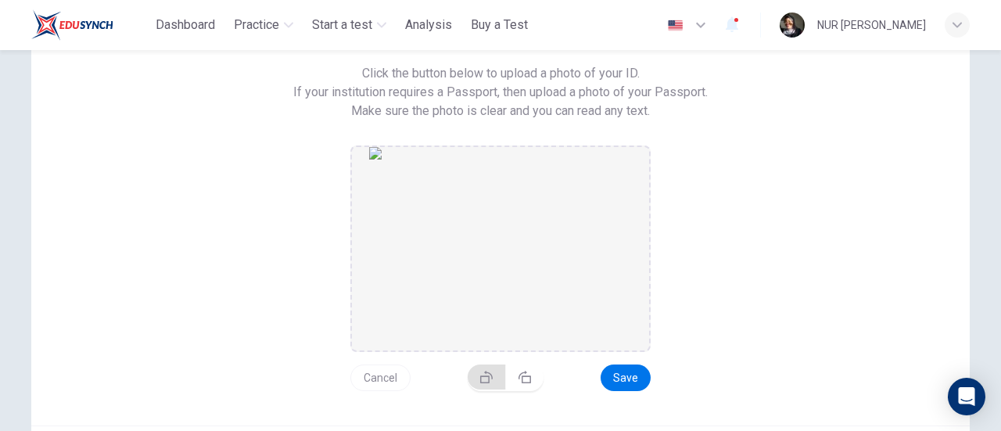
click at [476, 378] on button "button" at bounding box center [487, 377] width 38 height 25
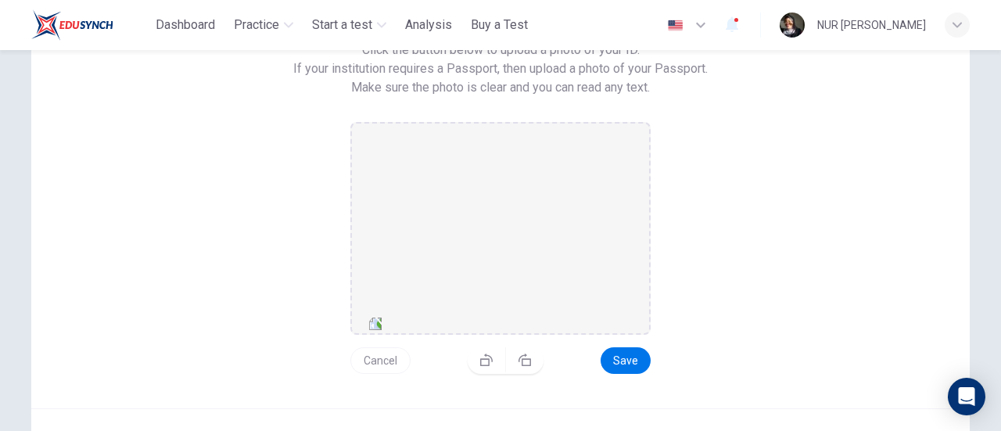
scroll to position [208, 0]
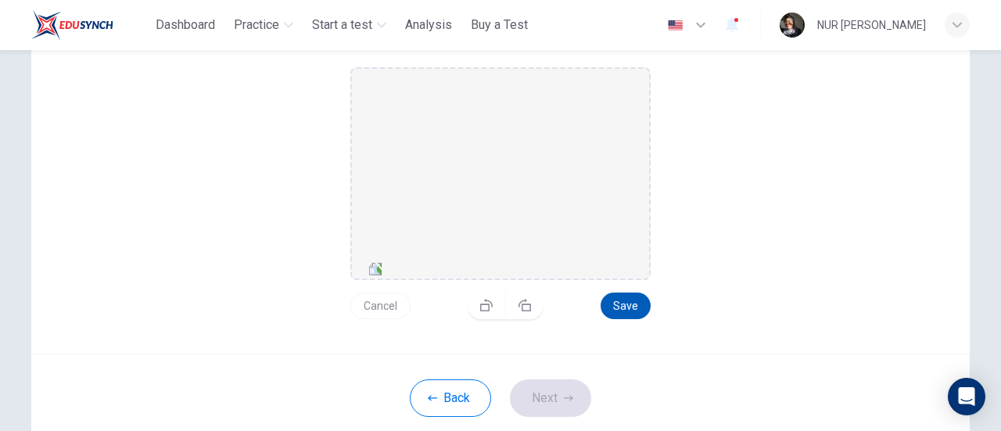
click at [634, 301] on button "Save" at bounding box center [626, 306] width 50 height 27
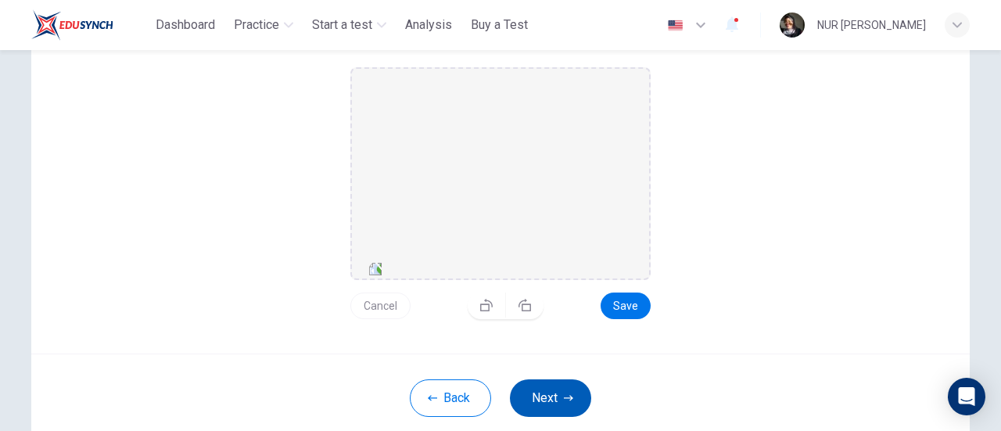
click at [564, 394] on icon "button" at bounding box center [568, 398] width 9 height 9
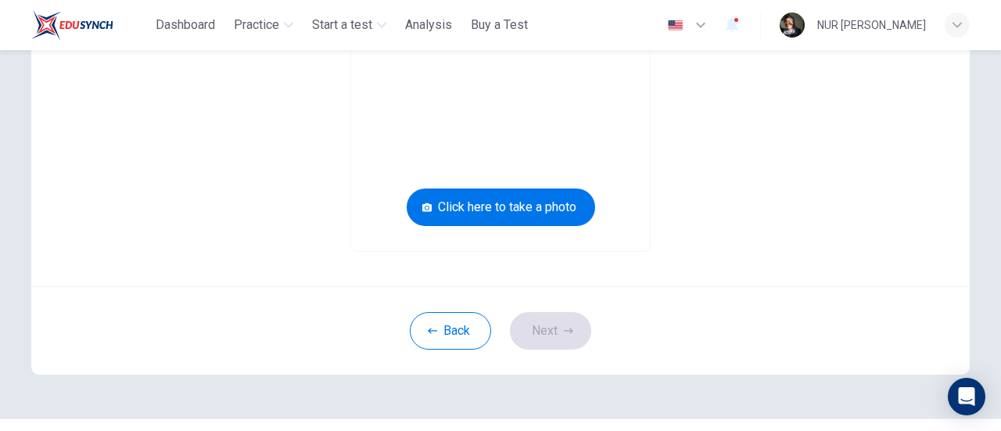
scroll to position [130, 0]
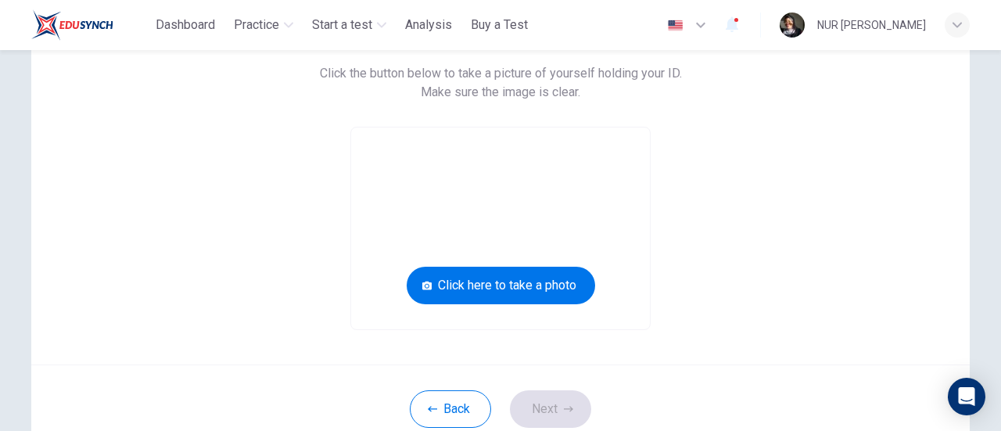
click at [552, 251] on video at bounding box center [500, 229] width 299 height 202
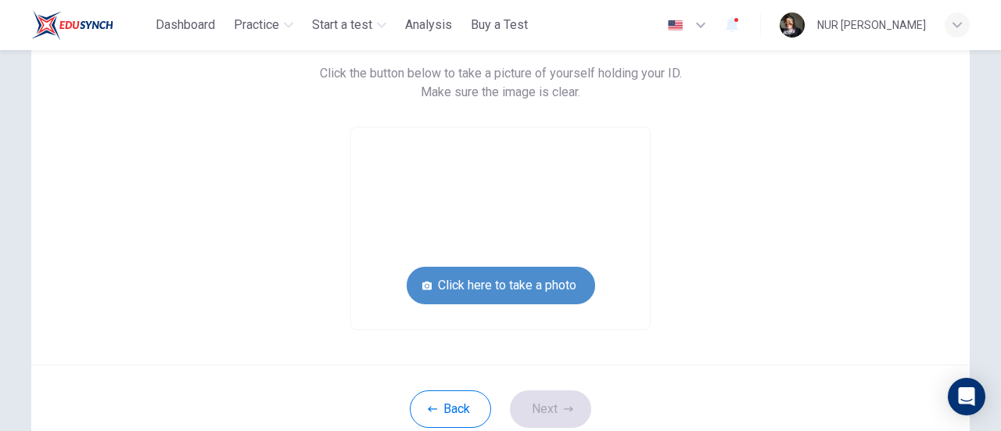
click at [534, 286] on button "Click here to take a photo" at bounding box center [501, 286] width 189 height 38
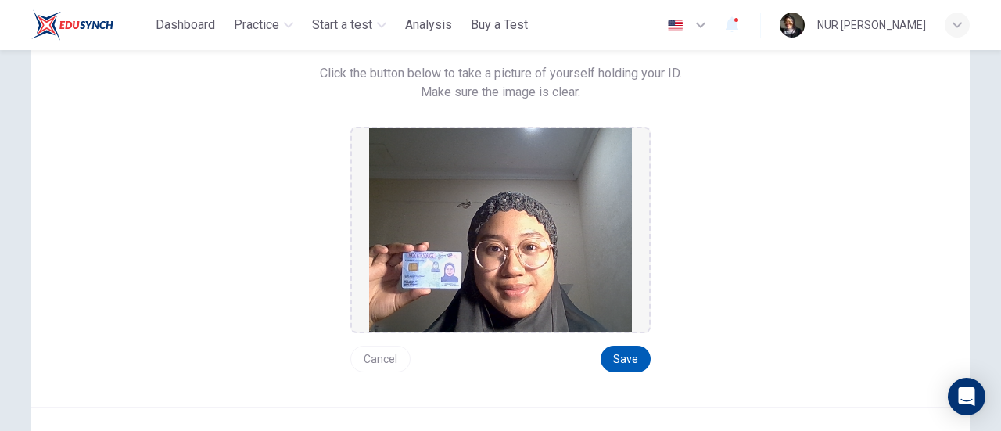
click at [620, 355] on button "Save" at bounding box center [626, 359] width 50 height 27
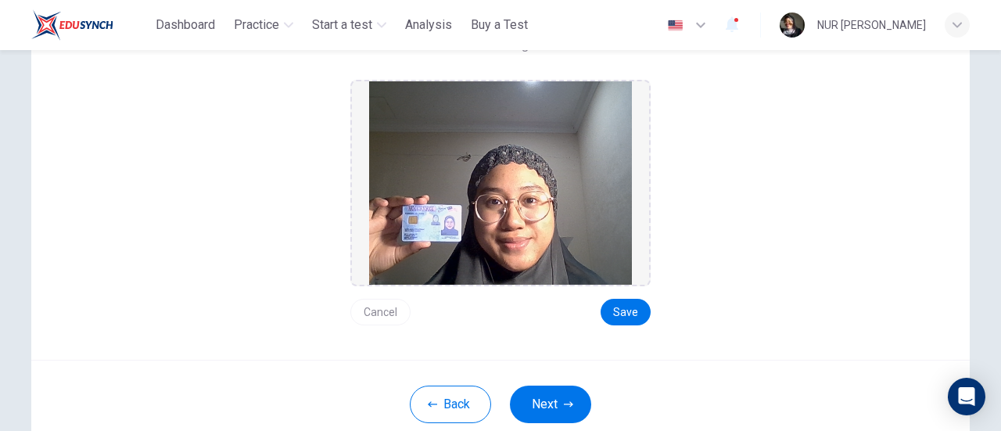
scroll to position [208, 0]
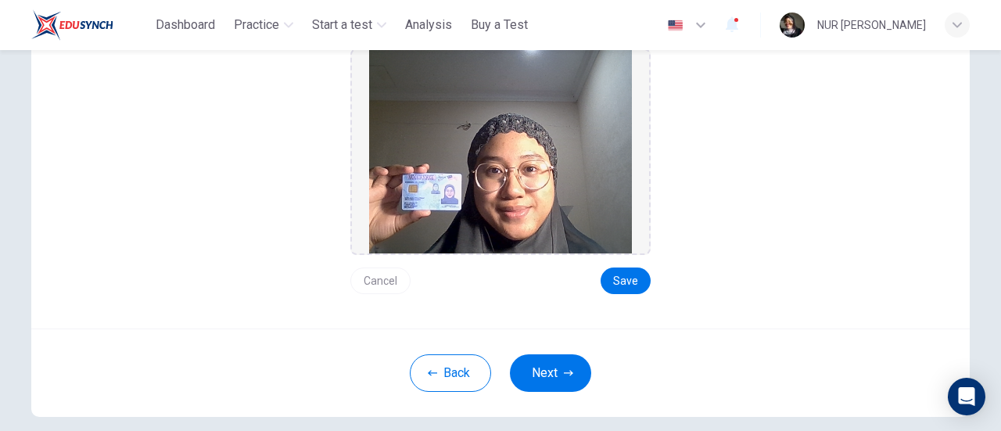
click at [556, 359] on button "Next" at bounding box center [550, 373] width 81 height 38
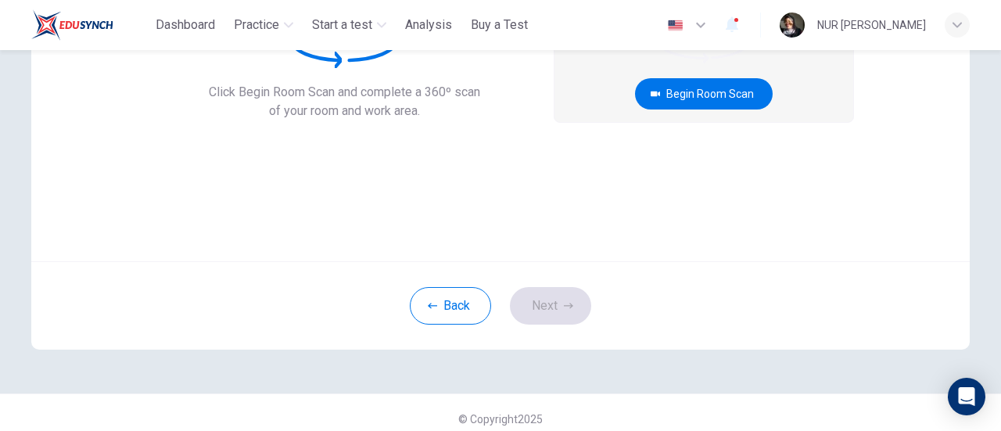
scroll to position [130, 0]
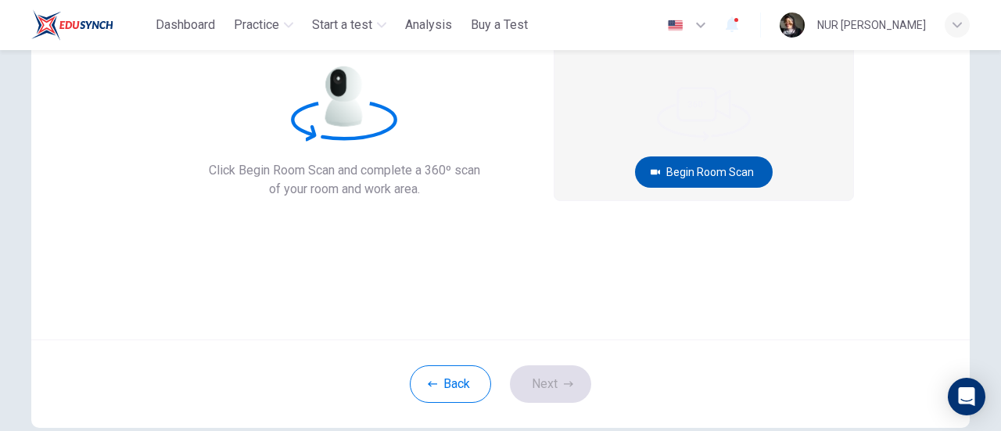
click at [729, 170] on button "Begin Room Scan" at bounding box center [704, 171] width 138 height 31
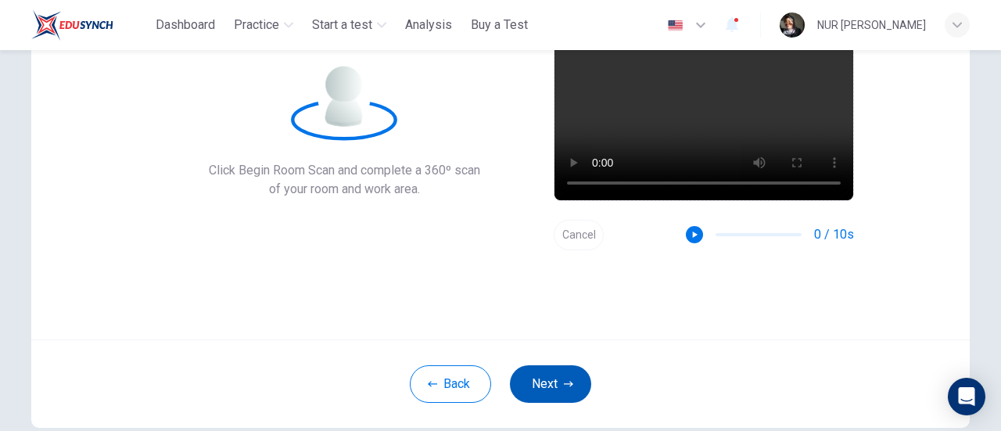
click at [565, 399] on button "Next" at bounding box center [550, 384] width 81 height 38
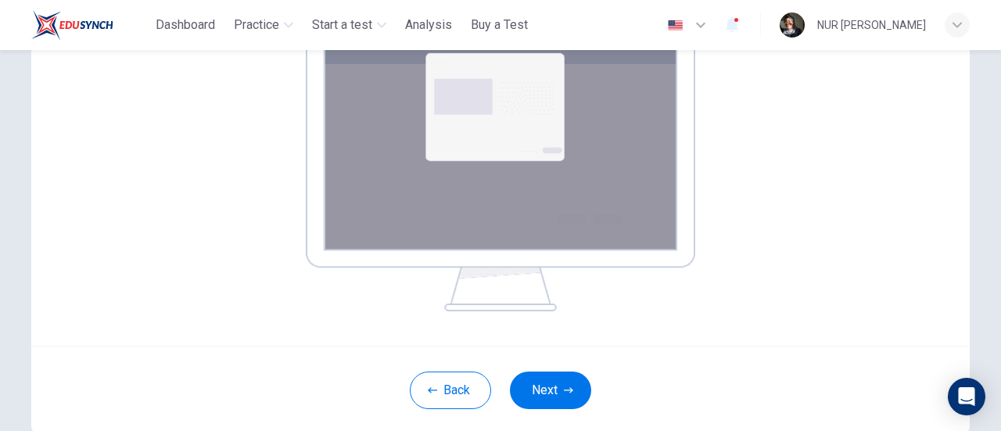
scroll to position [365, 0]
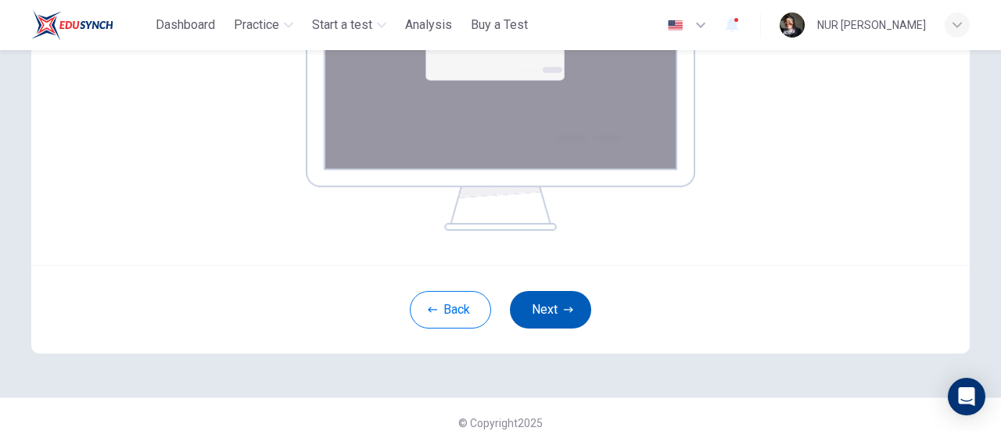
click at [564, 309] on icon "button" at bounding box center [568, 309] width 9 height 5
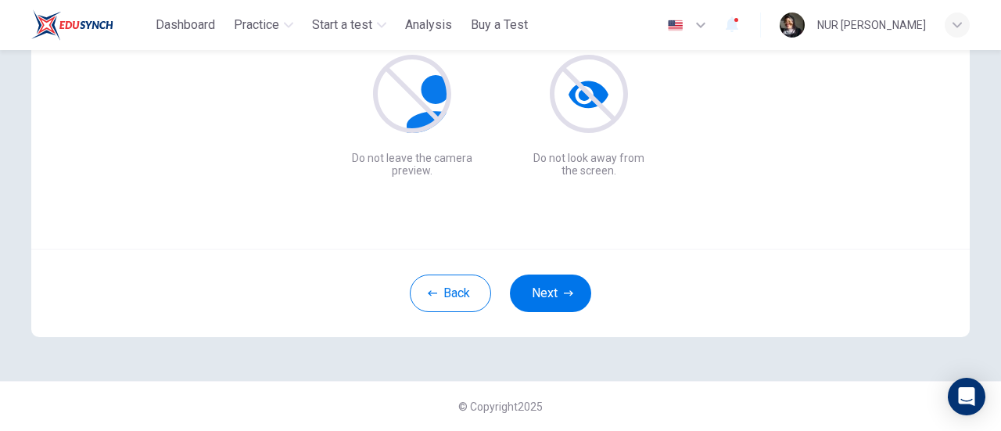
scroll to position [220, 0]
click at [560, 285] on button "Next" at bounding box center [550, 294] width 81 height 38
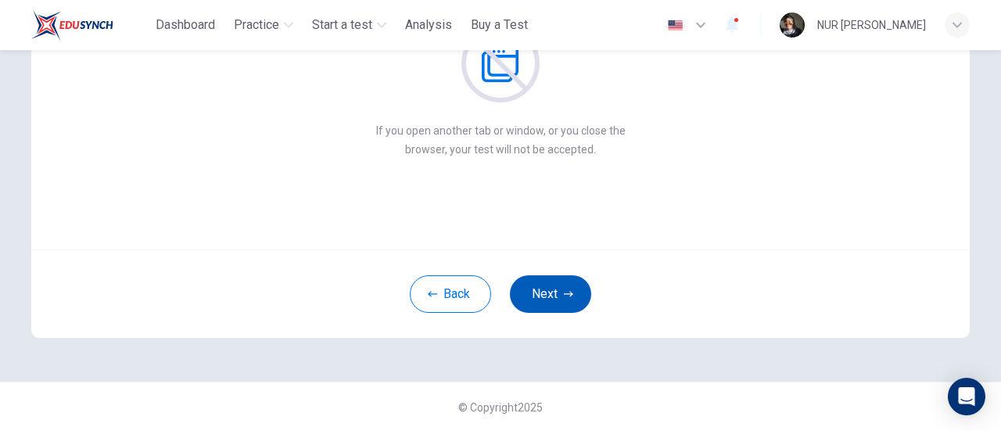
click at [565, 285] on button "Next" at bounding box center [550, 294] width 81 height 38
click at [563, 285] on button "Next" at bounding box center [550, 294] width 81 height 38
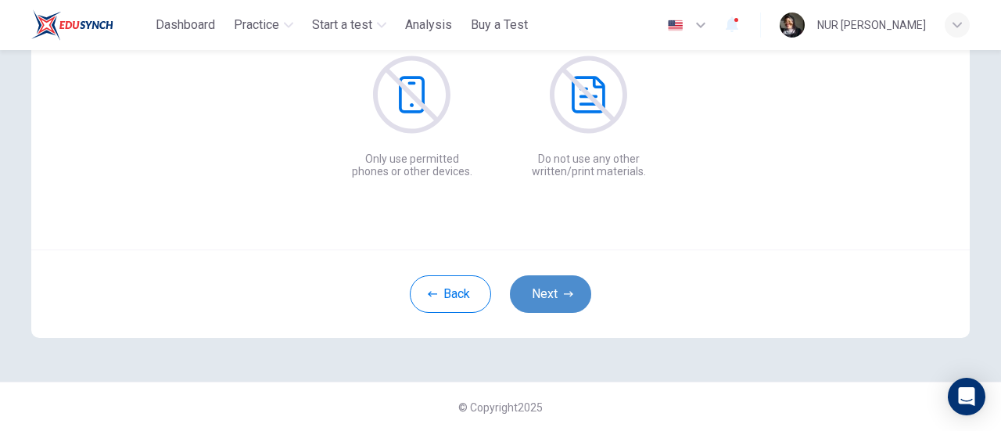
click at [563, 287] on button "Next" at bounding box center [550, 294] width 81 height 38
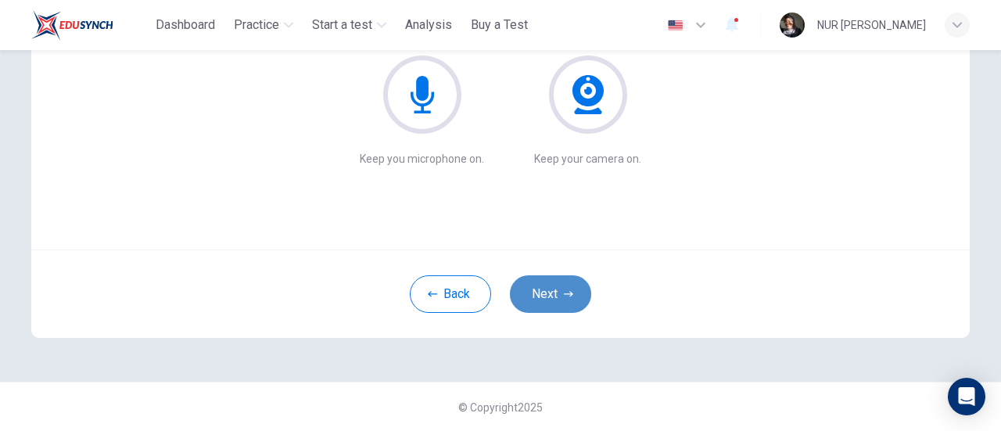
click at [563, 287] on button "Next" at bounding box center [550, 294] width 81 height 38
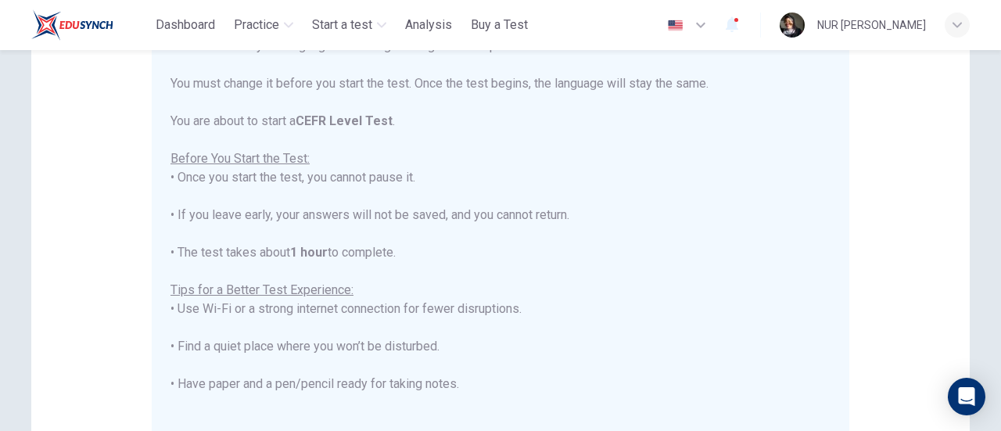
scroll to position [149, 0]
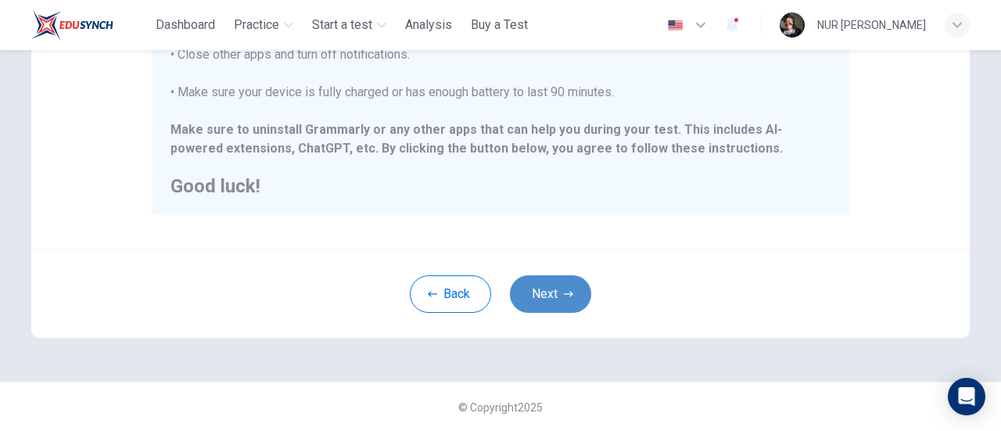
click at [551, 293] on button "Next" at bounding box center [550, 294] width 81 height 38
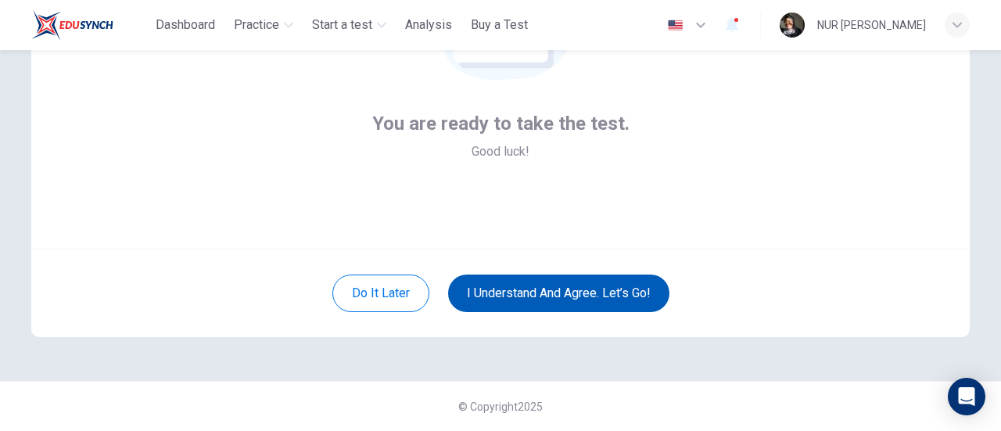
scroll to position [220, 0]
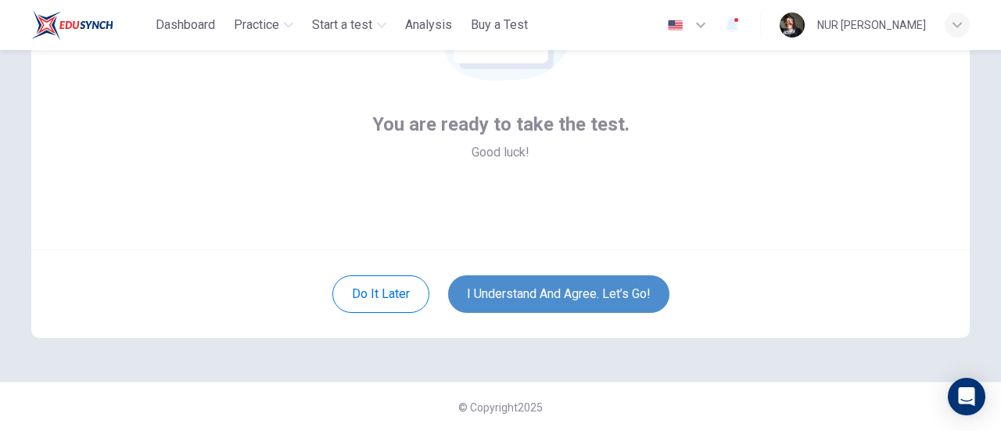
click at [645, 295] on button "I understand and agree. Let’s go!" at bounding box center [558, 294] width 221 height 38
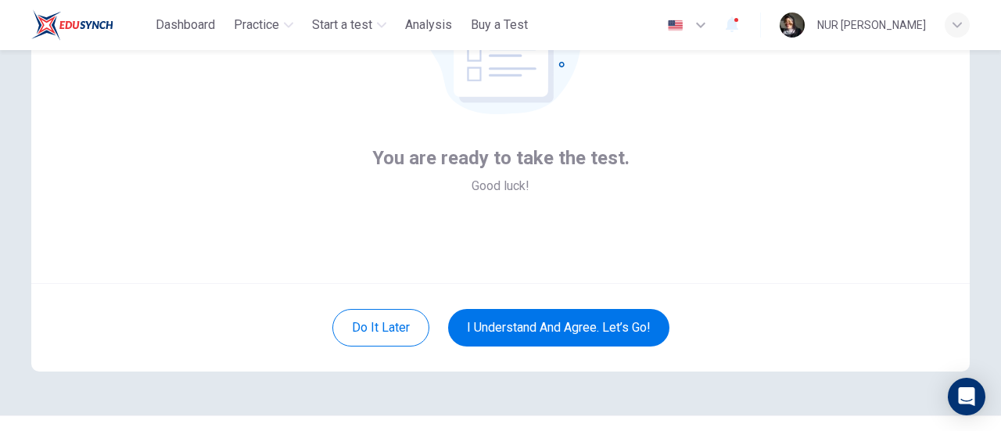
scroll to position [142, 0]
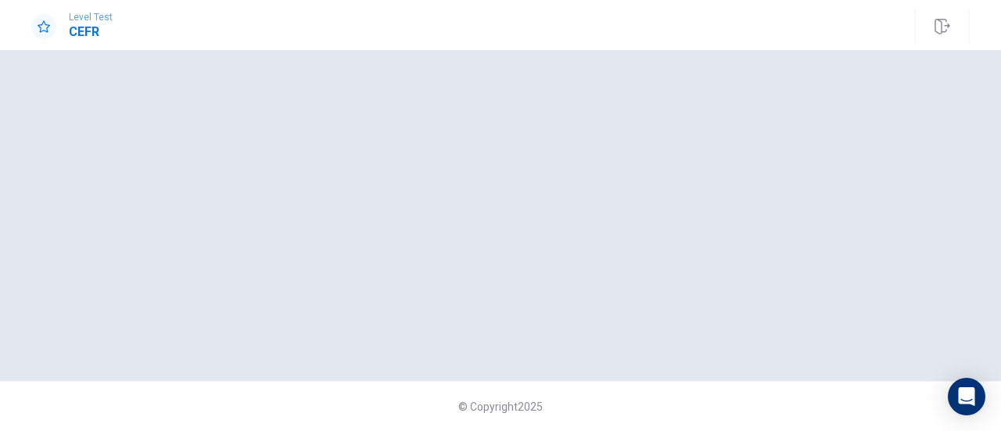
click at [668, 210] on div at bounding box center [500, 215] width 939 height 268
drag, startPoint x: 283, startPoint y: 175, endPoint x: 273, endPoint y: 180, distance: 11.2
click at [279, 184] on div at bounding box center [500, 215] width 939 height 268
click at [718, 177] on div at bounding box center [500, 215] width 939 height 268
click at [720, 177] on div at bounding box center [500, 215] width 939 height 268
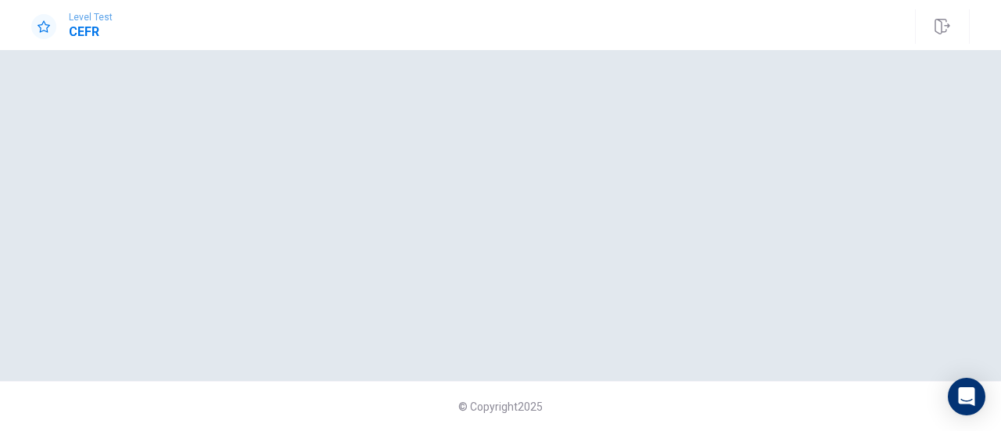
click at [882, 12] on div "Level Test CEFR" at bounding box center [500, 26] width 989 height 34
click at [707, 242] on div at bounding box center [500, 215] width 939 height 268
click at [450, 261] on div at bounding box center [500, 215] width 939 height 268
click at [443, 253] on div at bounding box center [500, 215] width 939 height 268
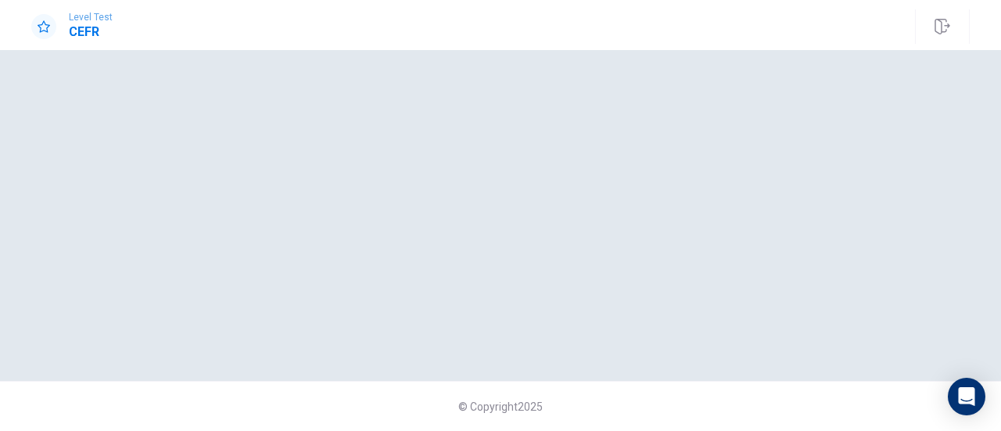
click at [654, 198] on div at bounding box center [500, 215] width 939 height 268
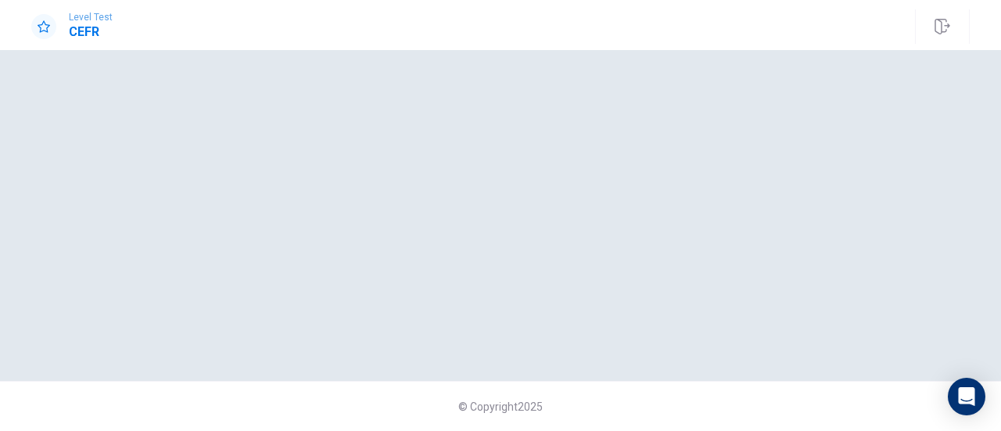
click at [654, 198] on div at bounding box center [500, 215] width 939 height 268
click at [652, 196] on div at bounding box center [500, 215] width 939 height 268
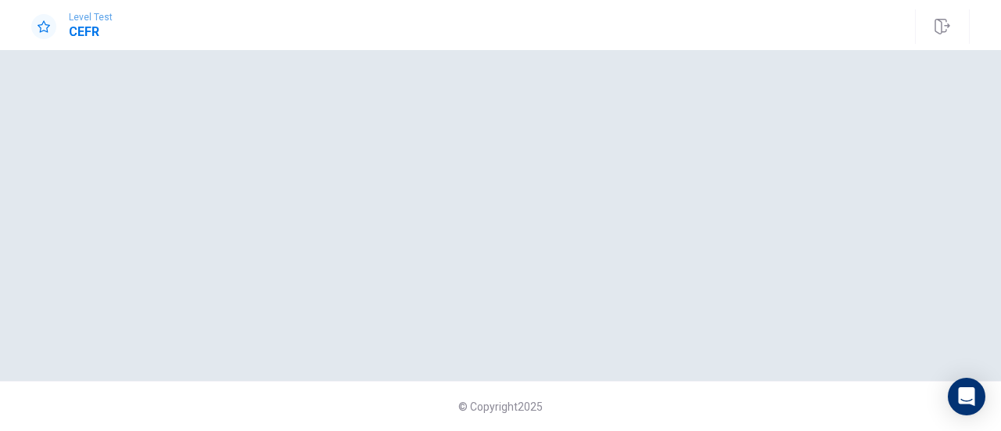
click at [652, 196] on div at bounding box center [500, 215] width 939 height 268
click at [939, 22] on icon "button" at bounding box center [943, 27] width 16 height 16
click at [670, 131] on div at bounding box center [500, 215] width 939 height 268
drag, startPoint x: 695, startPoint y: 189, endPoint x: 696, endPoint y: 203, distance: 14.1
click at [696, 189] on div at bounding box center [500, 215] width 939 height 268
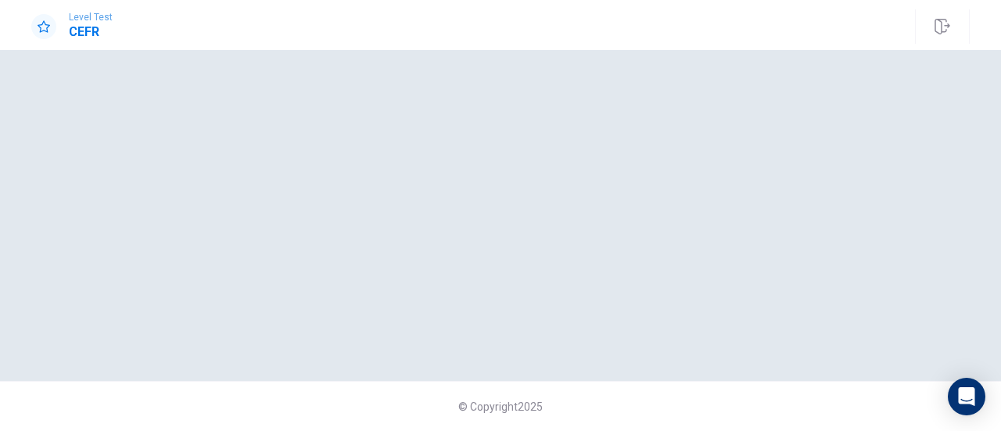
drag, startPoint x: 696, startPoint y: 210, endPoint x: 681, endPoint y: 220, distance: 18.2
click at [696, 210] on div at bounding box center [500, 215] width 939 height 268
click at [512, 394] on div "© Copyright 2025" at bounding box center [500, 406] width 1001 height 50
drag, startPoint x: 494, startPoint y: 336, endPoint x: 484, endPoint y: 319, distance: 20.0
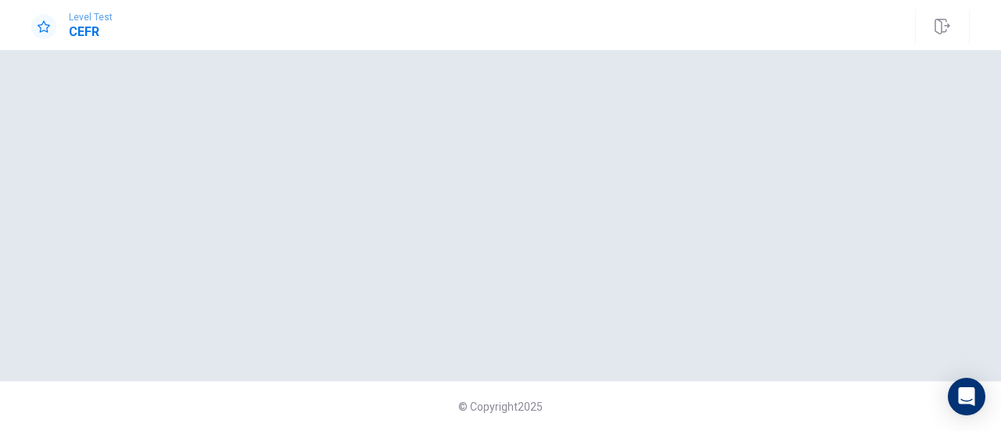
click at [494, 336] on div at bounding box center [500, 215] width 939 height 268
click at [484, 319] on div at bounding box center [500, 215] width 939 height 268
click at [482, 315] on div at bounding box center [500, 215] width 939 height 268
click at [946, 30] on icon "button" at bounding box center [943, 27] width 16 height 16
click at [577, 160] on div at bounding box center [500, 215] width 939 height 268
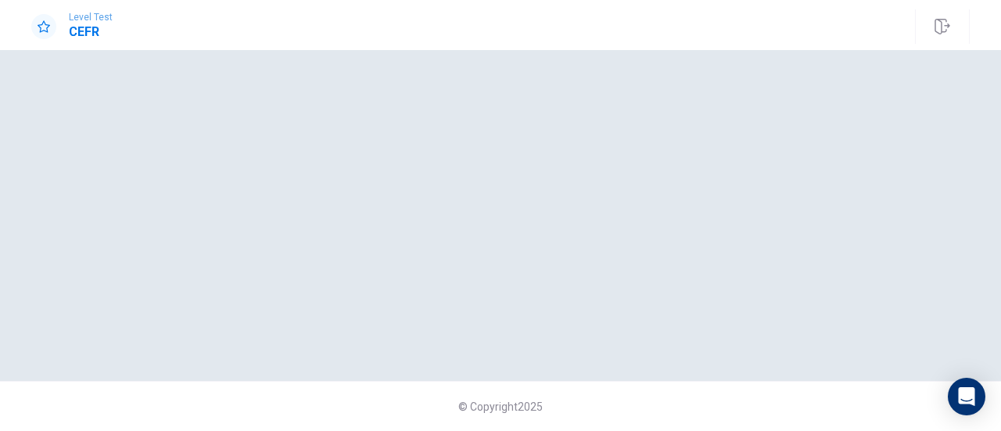
click at [577, 160] on div at bounding box center [500, 215] width 939 height 268
click at [574, 157] on div at bounding box center [500, 215] width 939 height 268
click at [33, 30] on div at bounding box center [43, 26] width 25 height 25
click at [50, 27] on div at bounding box center [43, 26] width 25 height 25
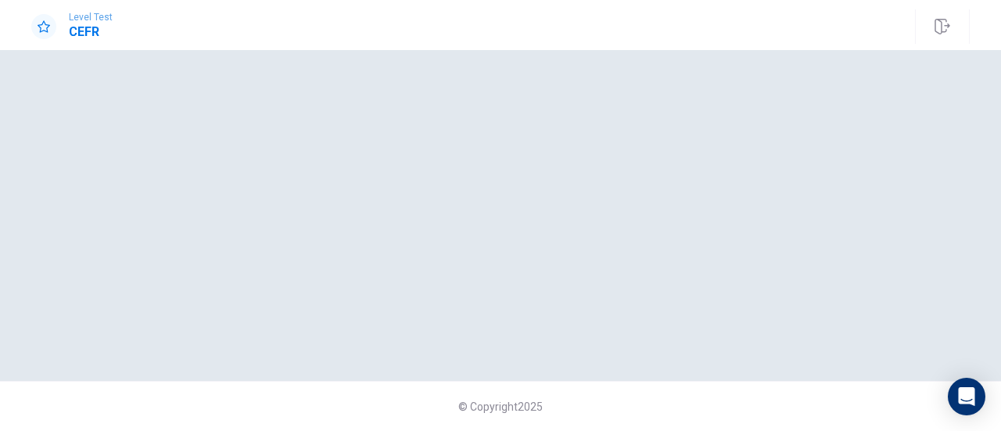
drag, startPoint x: 88, startPoint y: 26, endPoint x: 294, endPoint y: 81, distance: 213.7
click at [88, 26] on h1 "CEFR" at bounding box center [91, 32] width 44 height 19
drag, startPoint x: 635, startPoint y: 259, endPoint x: 653, endPoint y: 249, distance: 20.7
click at [637, 259] on div at bounding box center [500, 215] width 939 height 268
click at [896, 289] on div at bounding box center [500, 215] width 939 height 268
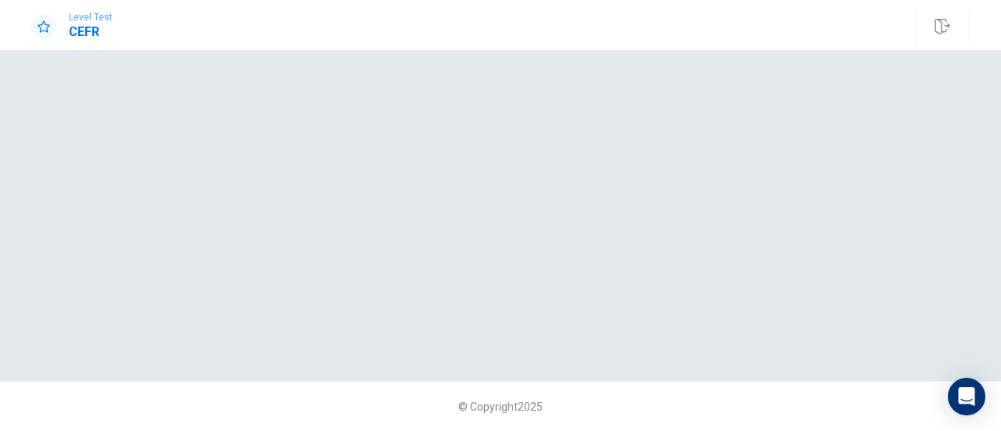
click at [896, 289] on div at bounding box center [500, 215] width 939 height 268
click at [884, 293] on div at bounding box center [500, 215] width 939 height 268
click at [876, 286] on div at bounding box center [500, 215] width 939 height 268
click at [872, 277] on div at bounding box center [500, 215] width 939 height 268
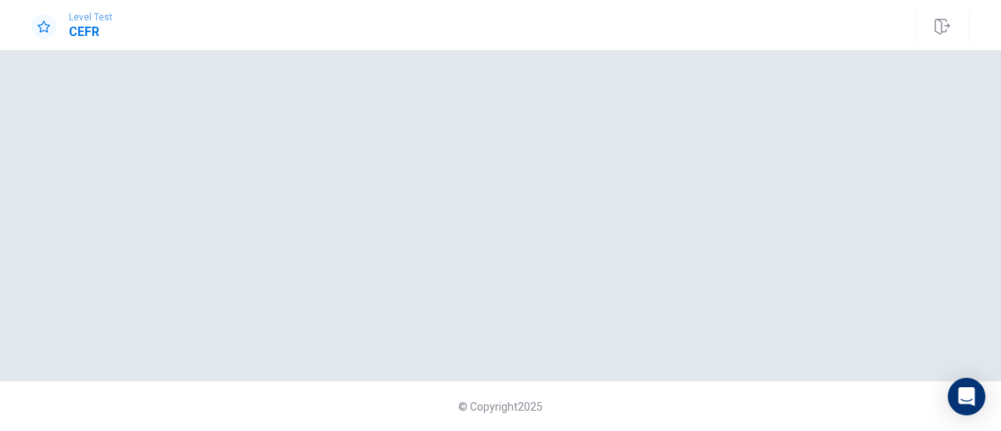
click at [868, 268] on div at bounding box center [500, 215] width 939 height 268
click at [864, 264] on div at bounding box center [500, 215] width 939 height 268
click at [846, 264] on div at bounding box center [500, 215] width 939 height 268
drag, startPoint x: 529, startPoint y: 228, endPoint x: 521, endPoint y: 220, distance: 11.6
click at [529, 228] on div at bounding box center [500, 215] width 939 height 268
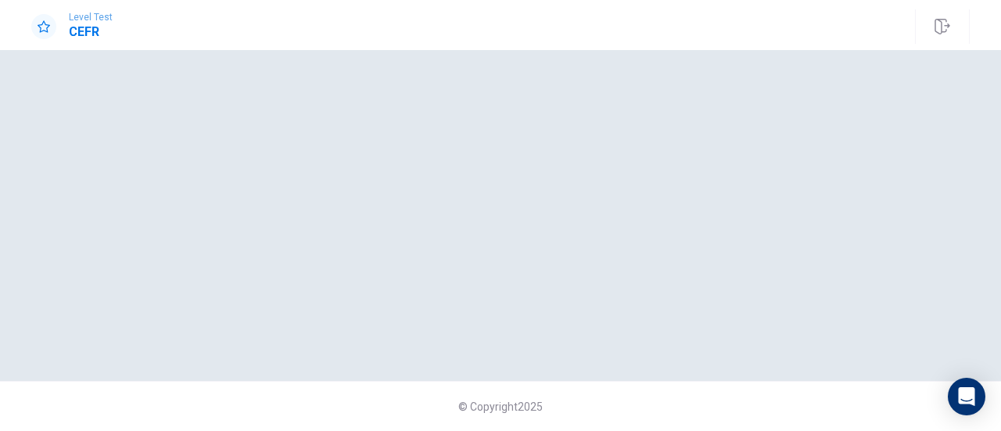
click at [521, 220] on div at bounding box center [500, 215] width 939 height 268
click at [516, 214] on div at bounding box center [500, 215] width 939 height 268
click at [465, 206] on div at bounding box center [500, 215] width 939 height 268
click at [460, 203] on div at bounding box center [500, 215] width 939 height 268
